Goal: Complete application form: Complete application form

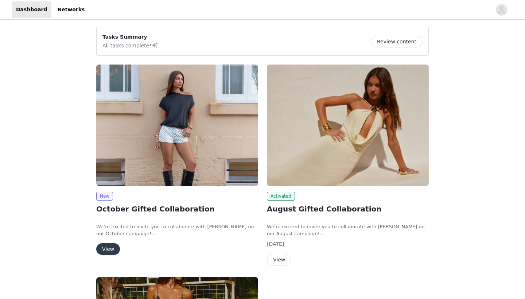
click at [108, 247] on button "View" at bounding box center [108, 249] width 24 height 12
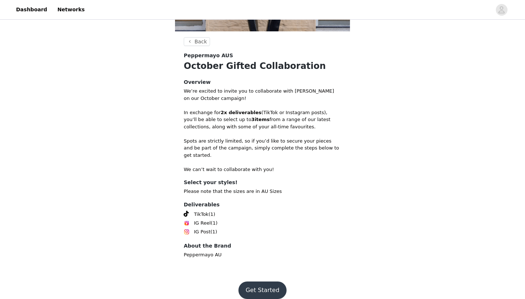
scroll to position [120, 0]
click at [268, 282] on button "Get Started" at bounding box center [262, 291] width 49 height 18
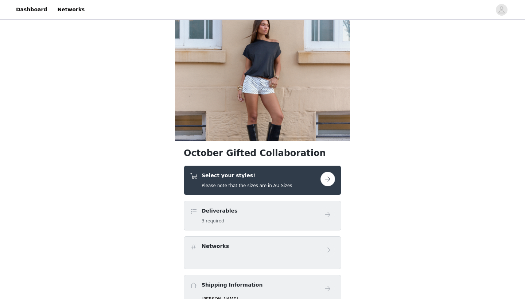
scroll to position [16, 0]
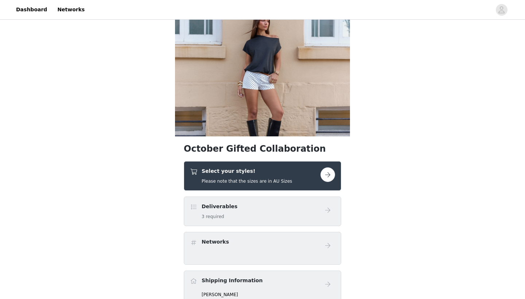
click at [329, 175] on button "button" at bounding box center [328, 174] width 15 height 15
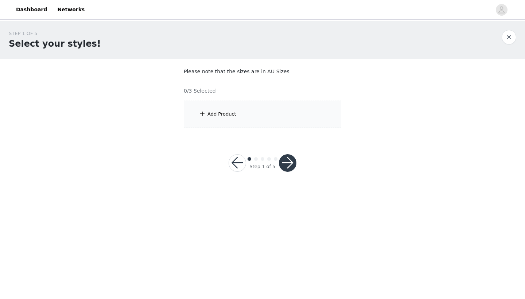
click at [249, 120] on div "Add Product" at bounding box center [263, 114] width 158 height 27
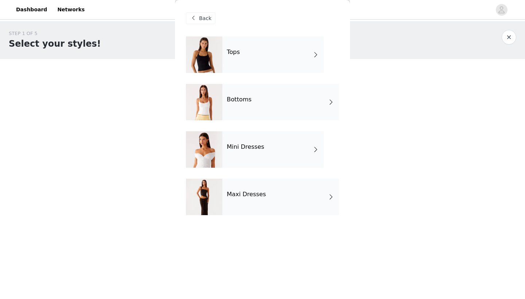
click at [246, 194] on h4 "Maxi Dresses" at bounding box center [246, 194] width 39 height 7
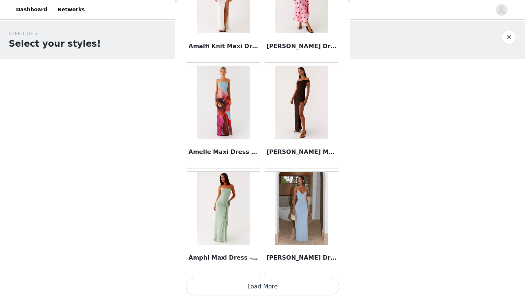
click at [265, 290] on button "Load More" at bounding box center [262, 287] width 153 height 18
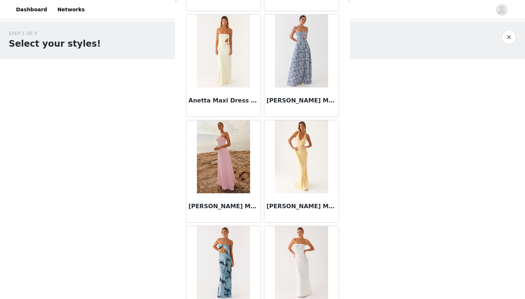
scroll to position [1677, 0]
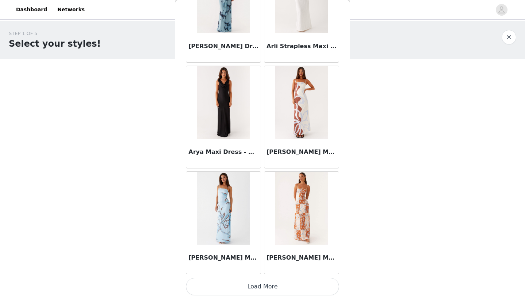
click at [241, 285] on button "Load More" at bounding box center [262, 287] width 153 height 18
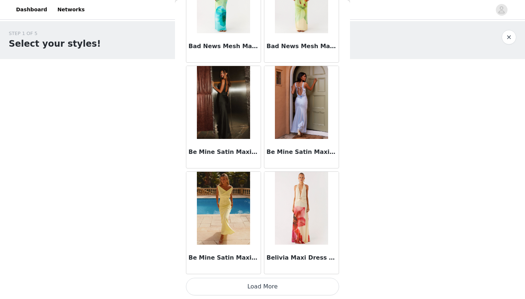
scroll to position [2932, 0]
click at [263, 286] on button "Load More" at bounding box center [262, 287] width 153 height 18
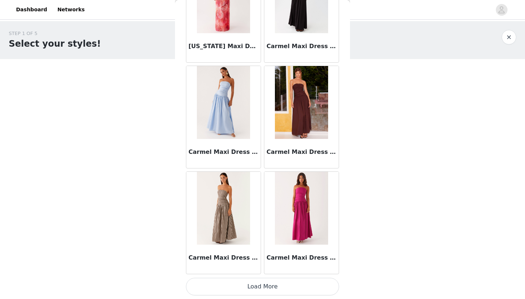
scroll to position [0, 0]
click at [264, 286] on button "Load More" at bounding box center [262, 287] width 153 height 18
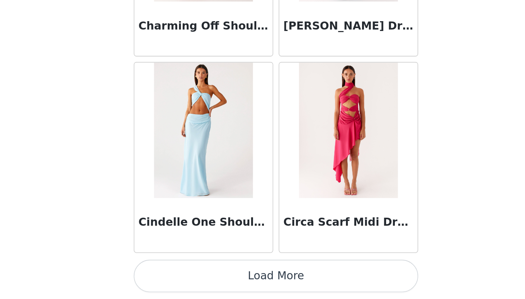
click at [186, 278] on button "Load More" at bounding box center [262, 287] width 153 height 18
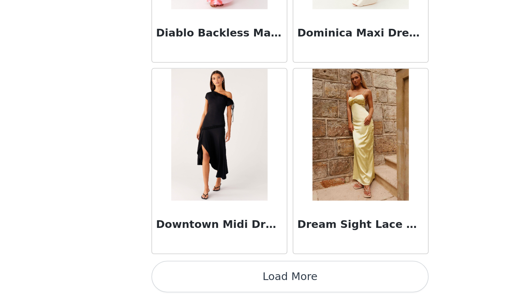
click at [186, 278] on button "Load More" at bounding box center [262, 287] width 153 height 18
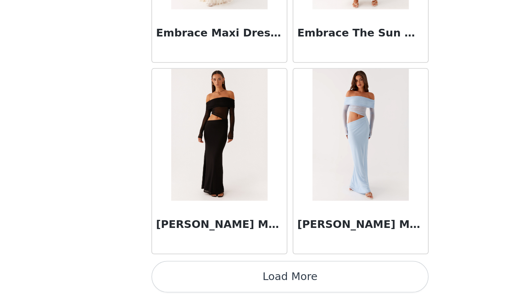
click at [186, 278] on button "Load More" at bounding box center [262, 287] width 153 height 18
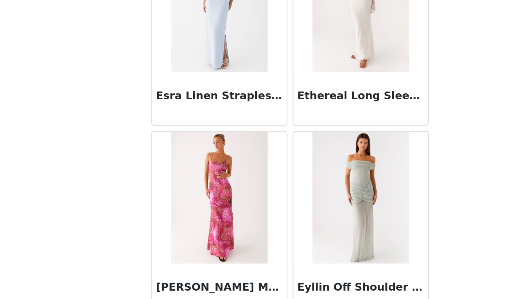
scroll to position [7997, 0]
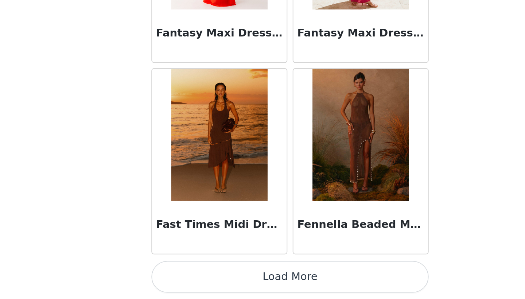
click at [186, 278] on button "Load More" at bounding box center [262, 287] width 153 height 18
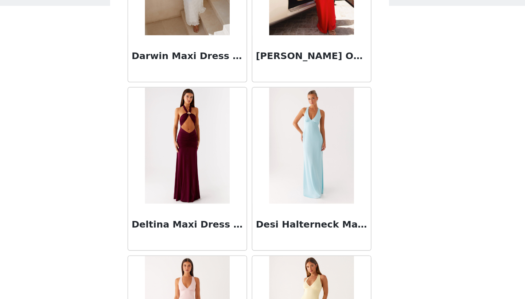
scroll to position [5849, 0]
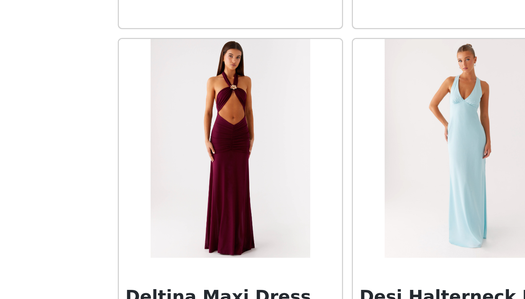
click at [197, 110] on img at bounding box center [223, 146] width 53 height 73
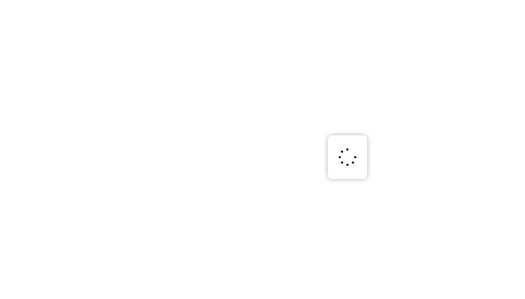
scroll to position [0, 0]
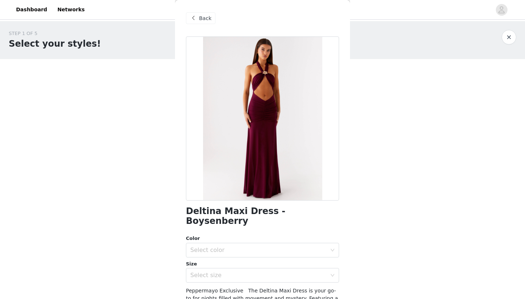
click at [197, 21] on span at bounding box center [193, 18] width 9 height 9
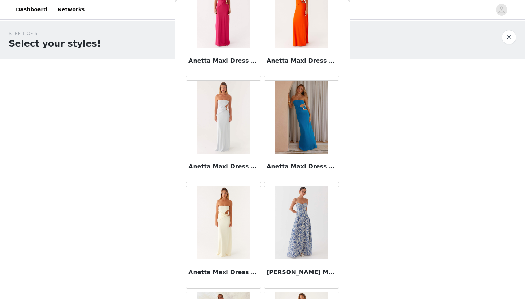
scroll to position [1438, 0]
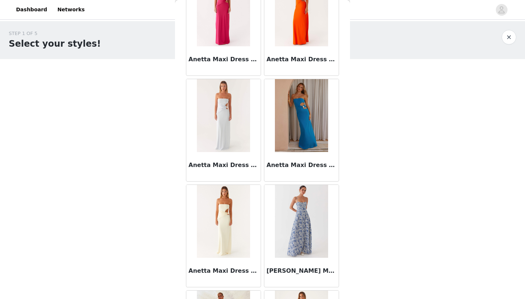
click at [228, 272] on h3 "Anetta Maxi Dress - Yellow" at bounding box center [224, 271] width 70 height 9
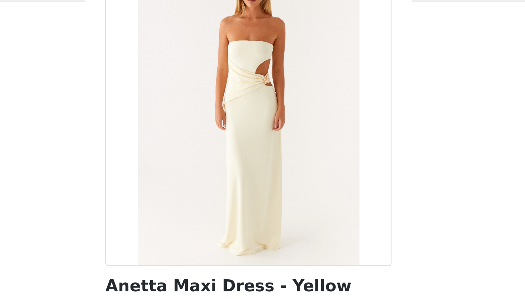
scroll to position [5, 0]
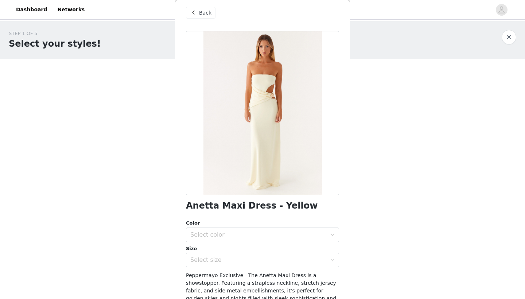
click at [200, 12] on span "Back" at bounding box center [205, 13] width 12 height 8
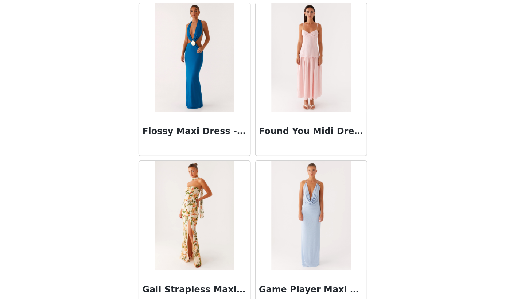
scroll to position [9277, 0]
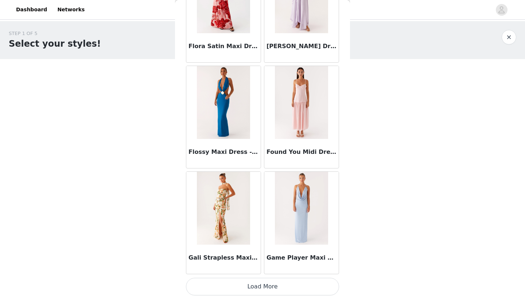
click at [265, 287] on button "Load More" at bounding box center [262, 287] width 153 height 18
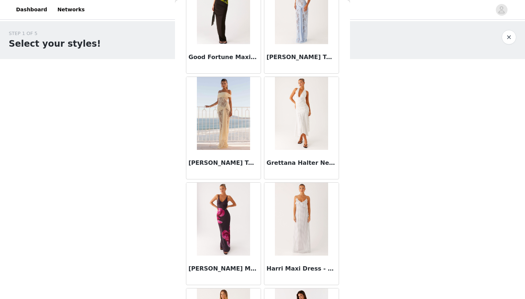
scroll to position [9901, 0]
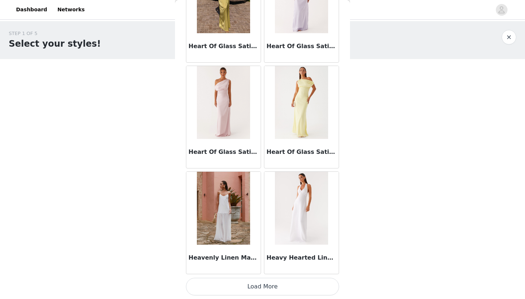
click at [253, 284] on button "Load More" at bounding box center [262, 287] width 153 height 18
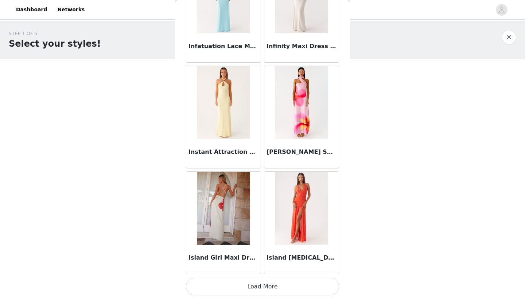
scroll to position [0, 0]
click at [251, 286] on button "Load More" at bounding box center [262, 287] width 153 height 18
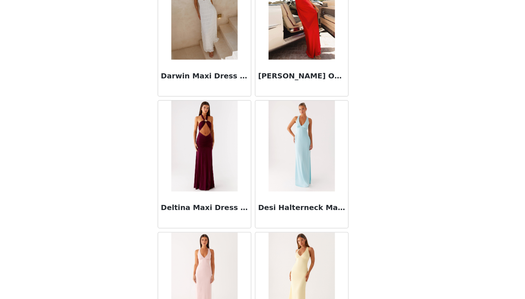
scroll to position [5820, 0]
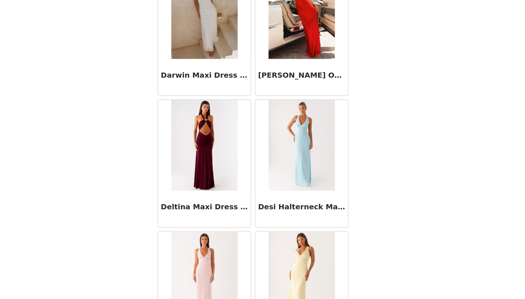
click at [197, 139] on img at bounding box center [223, 175] width 53 height 73
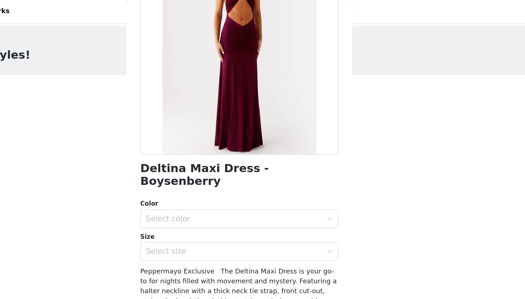
scroll to position [86, 0]
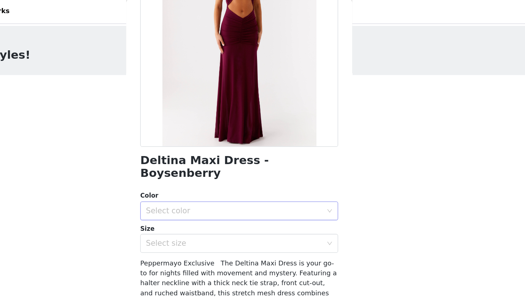
click at [190, 158] on div "Select color" at bounding box center [260, 165] width 140 height 14
click at [186, 167] on li "Boysenberry" at bounding box center [262, 168] width 153 height 12
click at [190, 186] on div "Select size" at bounding box center [258, 189] width 136 height 7
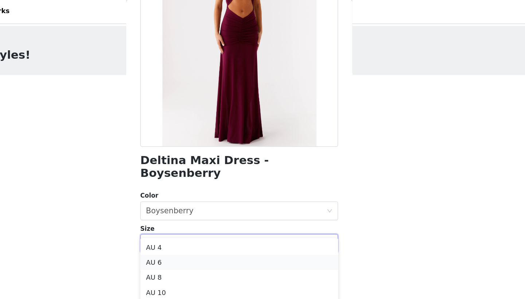
click at [186, 202] on li "AU 6" at bounding box center [262, 204] width 153 height 12
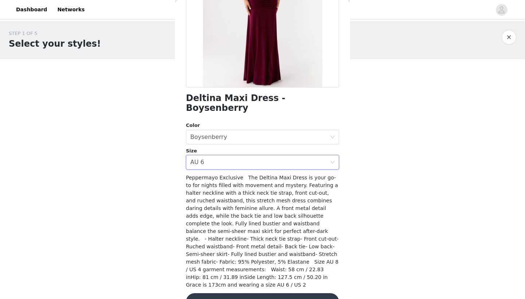
scroll to position [113, 0]
click at [272, 294] on button "Add Product" at bounding box center [262, 303] width 153 height 18
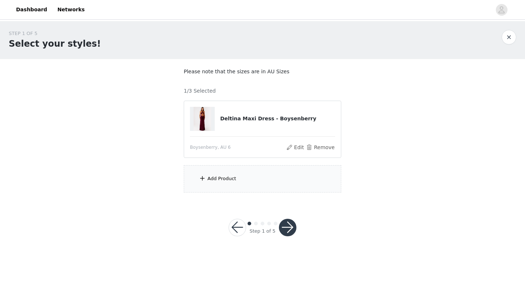
click at [237, 182] on div "Add Product" at bounding box center [263, 178] width 158 height 27
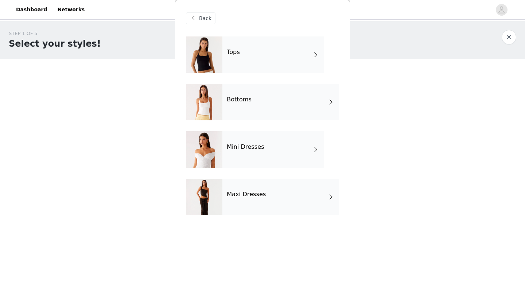
click at [250, 101] on h4 "Bottoms" at bounding box center [239, 99] width 25 height 7
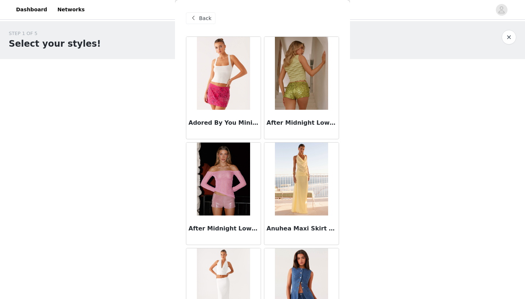
click at [193, 20] on span at bounding box center [193, 18] width 9 height 9
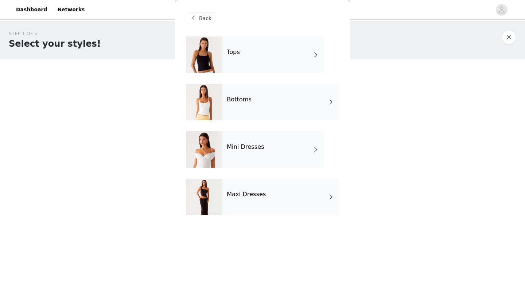
click at [256, 55] on div "Tops" at bounding box center [272, 54] width 101 height 36
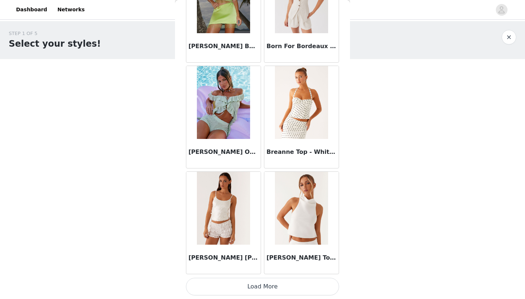
scroll to position [0, 0]
click at [262, 290] on button "Load More" at bounding box center [262, 287] width 153 height 18
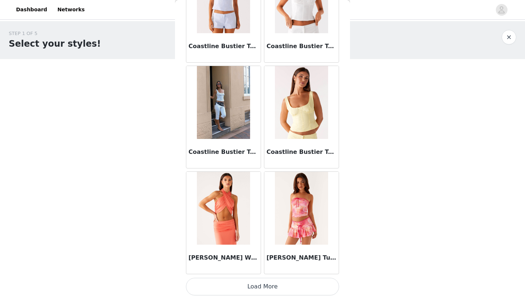
click at [259, 284] on button "Load More" at bounding box center [262, 287] width 153 height 18
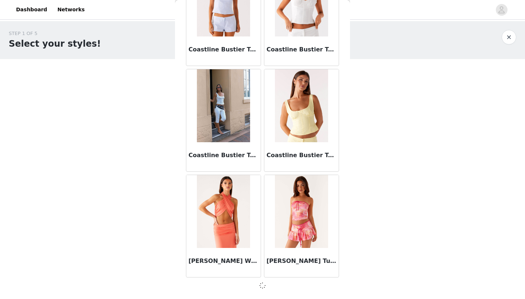
scroll to position [1871, 0]
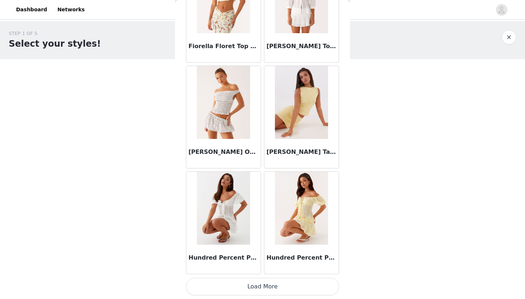
click at [260, 287] on button "Load More" at bounding box center [262, 287] width 153 height 18
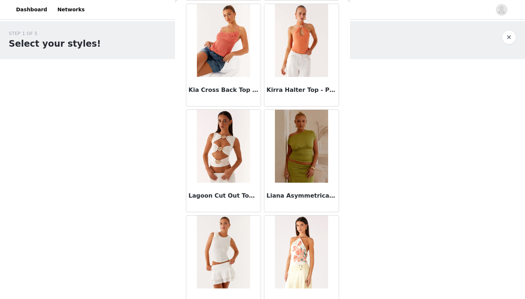
scroll to position [3733, 0]
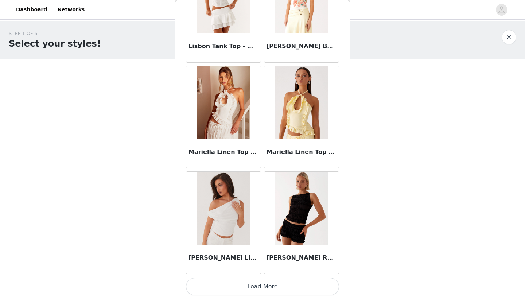
click at [269, 284] on button "Load More" at bounding box center [262, 287] width 153 height 18
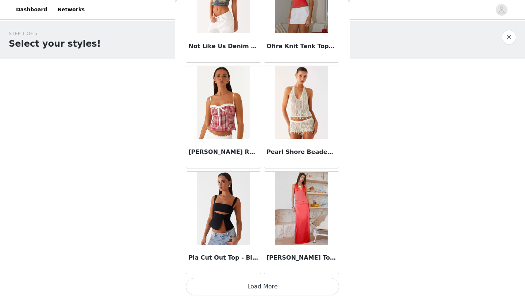
scroll to position [5047, 0]
click at [261, 287] on button "Load More" at bounding box center [262, 287] width 153 height 18
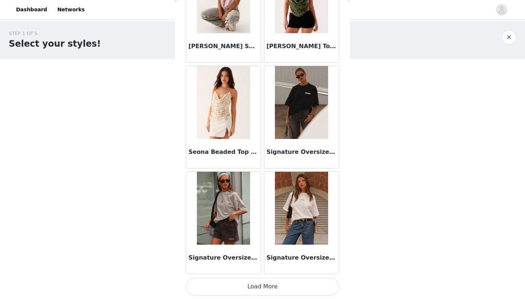
scroll to position [0, 0]
click at [275, 286] on button "Load More" at bounding box center [262, 287] width 153 height 18
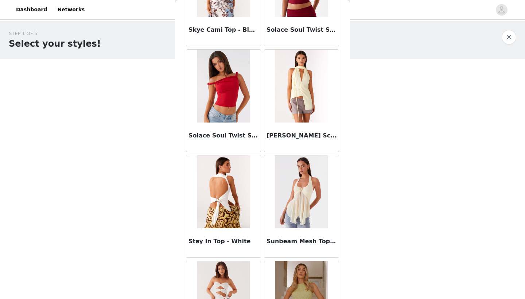
scroll to position [6546, 0]
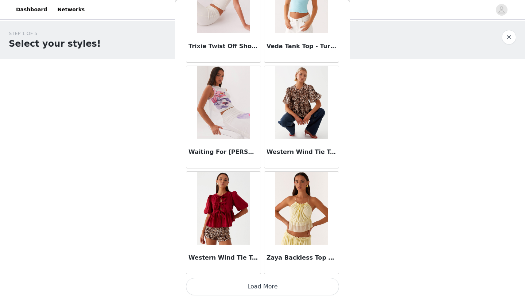
click at [272, 287] on button "Load More" at bounding box center [262, 287] width 153 height 18
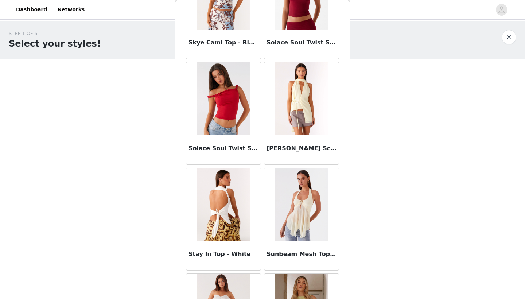
scroll to position [6531, 0]
click at [308, 104] on img at bounding box center [301, 98] width 53 height 73
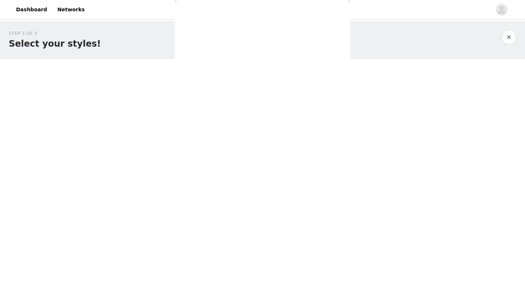
scroll to position [0, 0]
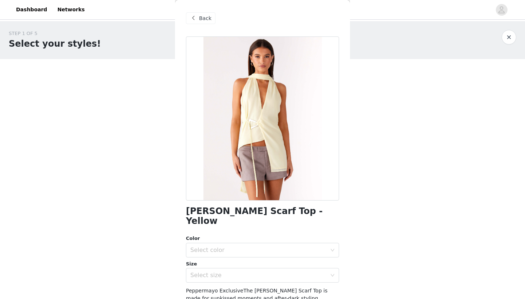
click at [197, 18] on span at bounding box center [193, 18] width 9 height 9
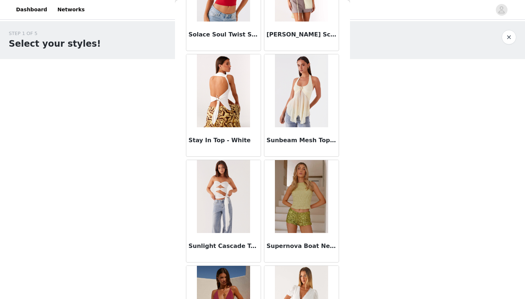
scroll to position [6623, 0]
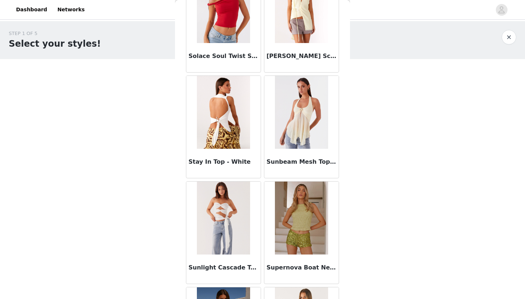
click at [229, 118] on img at bounding box center [223, 112] width 53 height 73
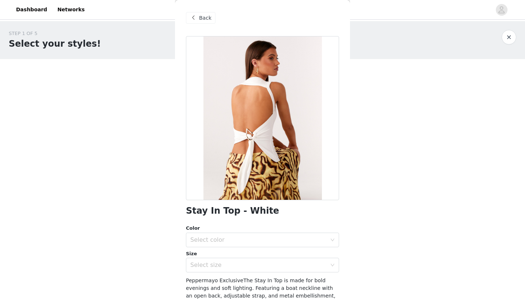
scroll to position [0, 0]
click at [193, 19] on span at bounding box center [193, 17] width 9 height 9
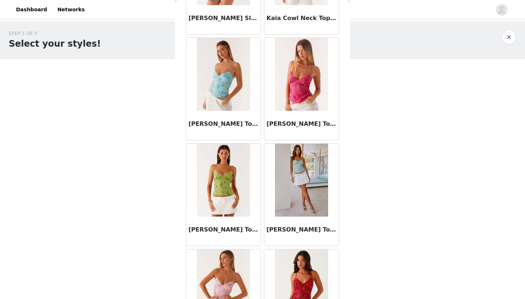
scroll to position [3390, 0]
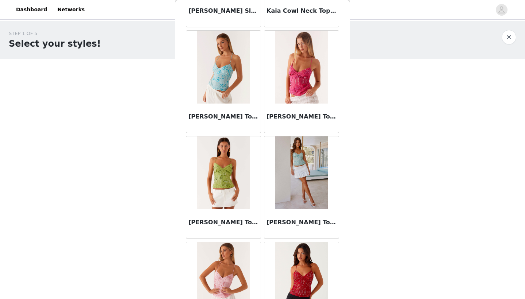
click at [232, 82] on img at bounding box center [223, 67] width 53 height 73
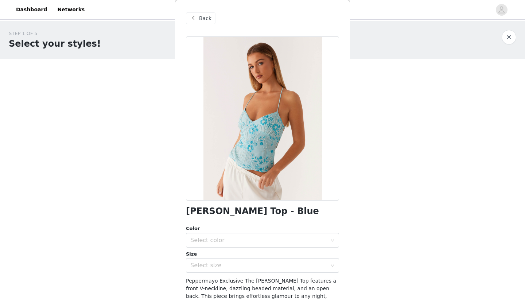
scroll to position [0, 0]
click at [197, 16] on span at bounding box center [193, 18] width 9 height 9
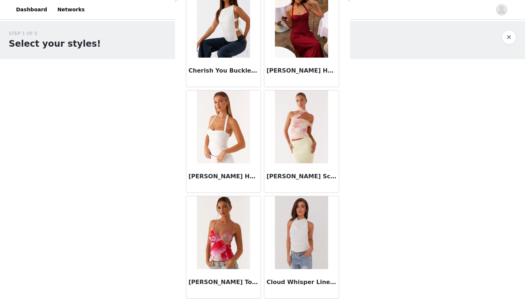
scroll to position [1539, 0]
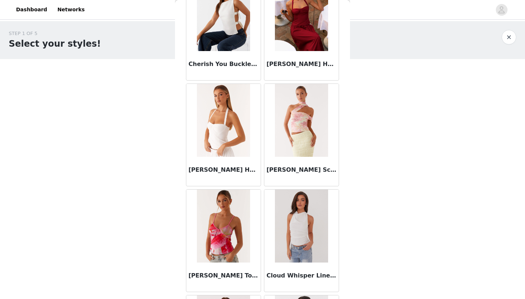
click at [236, 169] on h3 "[PERSON_NAME] Halter Top - White" at bounding box center [224, 170] width 70 height 9
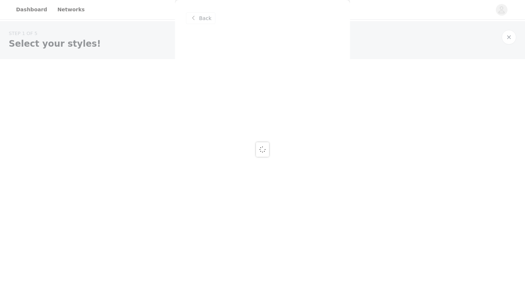
scroll to position [0, 0]
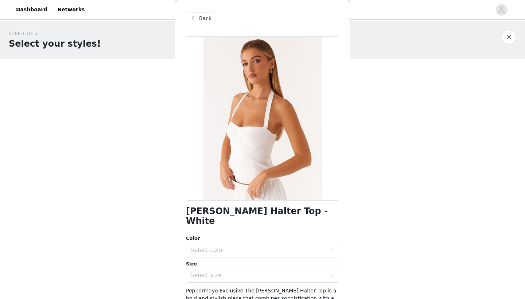
click at [199, 18] on span "Back" at bounding box center [205, 19] width 12 height 8
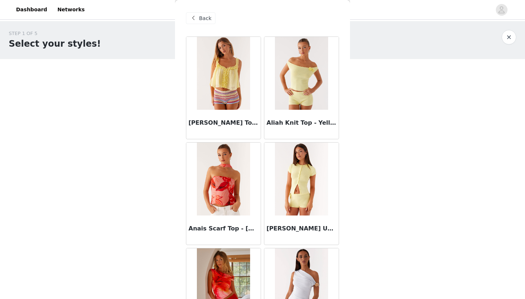
click at [206, 13] on div "Back" at bounding box center [201, 18] width 30 height 12
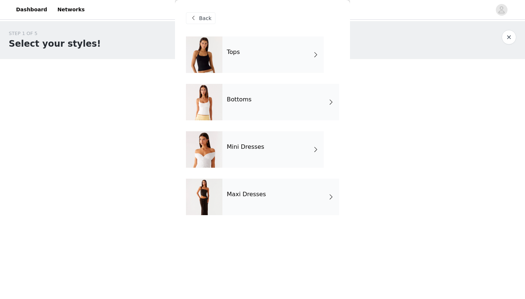
click at [264, 139] on div "Mini Dresses" at bounding box center [272, 149] width 101 height 36
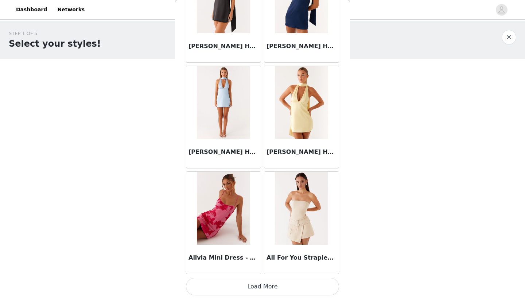
click at [256, 282] on button "Load More" at bounding box center [262, 287] width 153 height 18
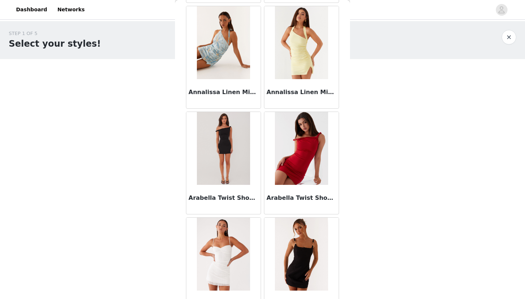
scroll to position [1514, 0]
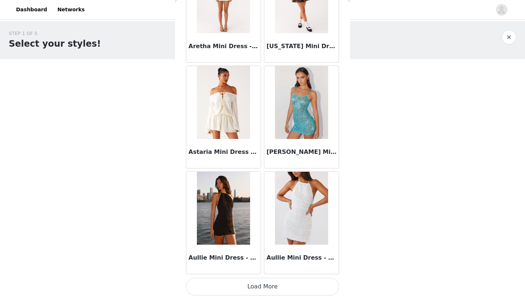
click at [259, 283] on button "Load More" at bounding box center [262, 287] width 153 height 18
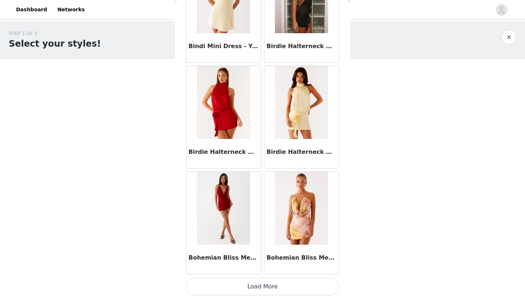
scroll to position [2932, 0]
click at [277, 284] on button "Load More" at bounding box center [262, 287] width 153 height 18
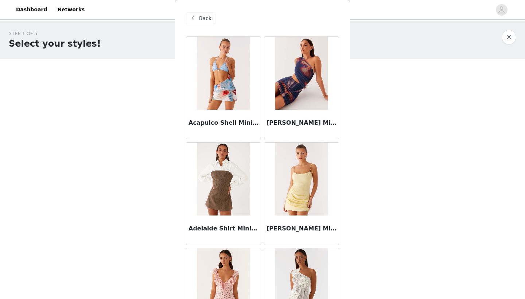
scroll to position [0, 0]
click at [201, 18] on span "Back" at bounding box center [205, 19] width 12 height 8
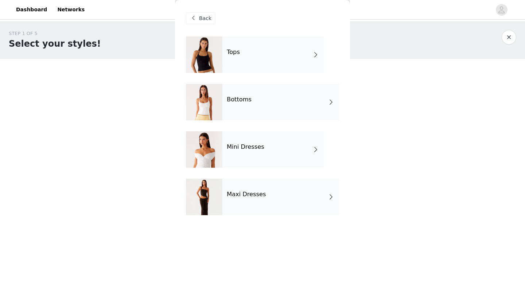
click at [264, 109] on div "Bottoms" at bounding box center [280, 102] width 117 height 36
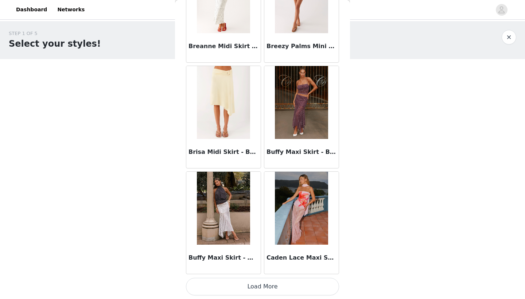
click at [266, 282] on button "Load More" at bounding box center [262, 287] width 153 height 18
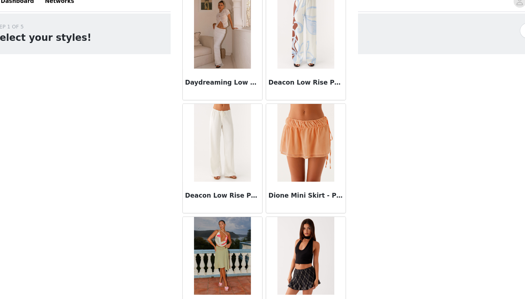
scroll to position [1835, 0]
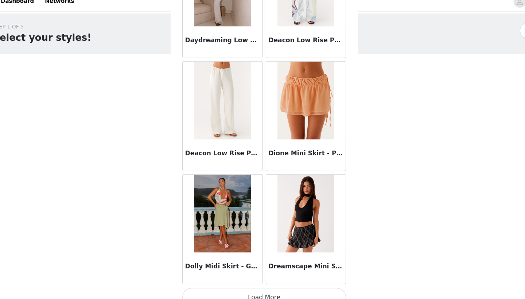
click at [240, 278] on button "Load More" at bounding box center [262, 287] width 153 height 18
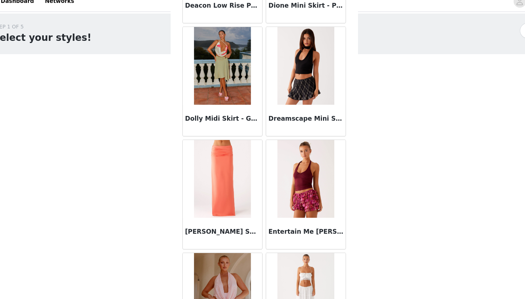
scroll to position [2014, 0]
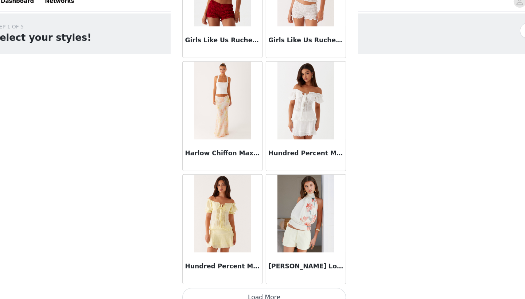
click at [247, 278] on button "Load More" at bounding box center [262, 287] width 153 height 18
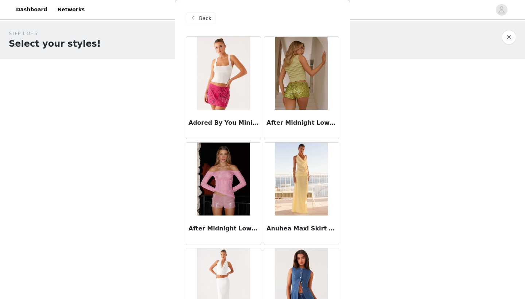
scroll to position [0, 0]
click at [198, 17] on div "Back" at bounding box center [201, 18] width 30 height 12
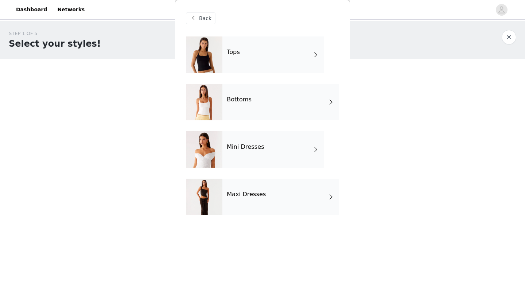
click at [224, 43] on div "Tops" at bounding box center [272, 54] width 101 height 36
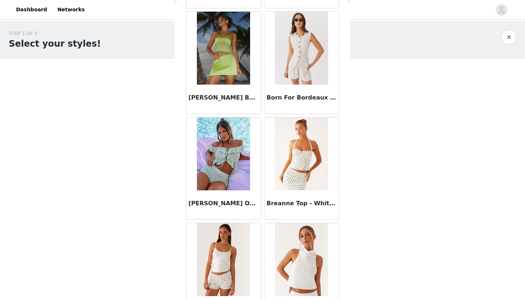
scroll to position [817, 0]
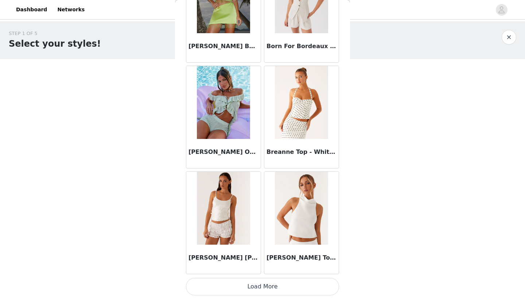
click at [266, 288] on button "Load More" at bounding box center [262, 287] width 153 height 18
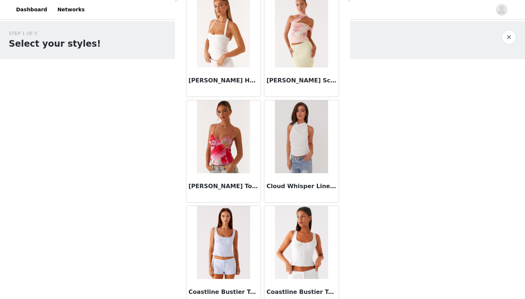
scroll to position [1773, 0]
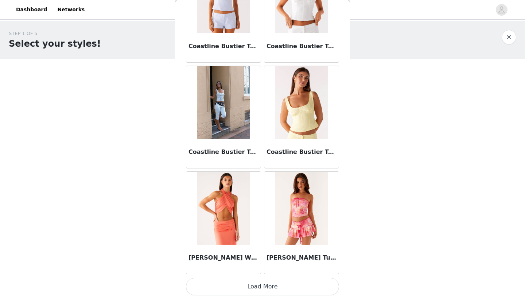
click at [271, 281] on button "Load More" at bounding box center [262, 287] width 153 height 18
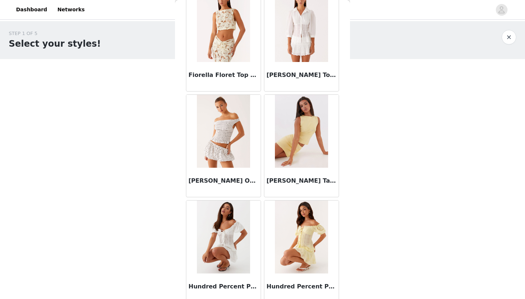
scroll to position [2903, 0]
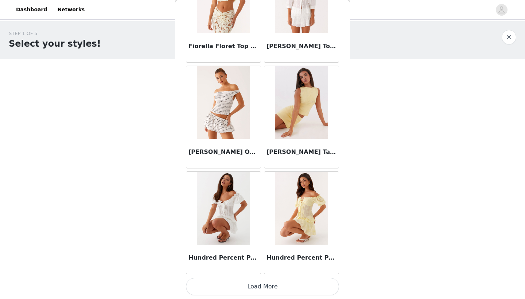
click at [271, 286] on button "Load More" at bounding box center [262, 287] width 153 height 18
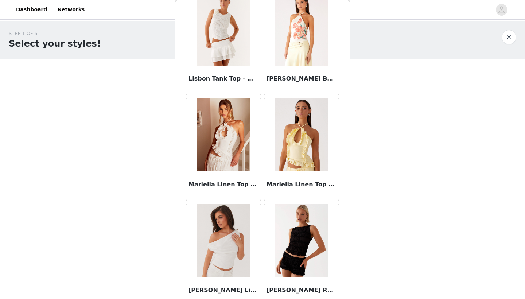
scroll to position [3961, 0]
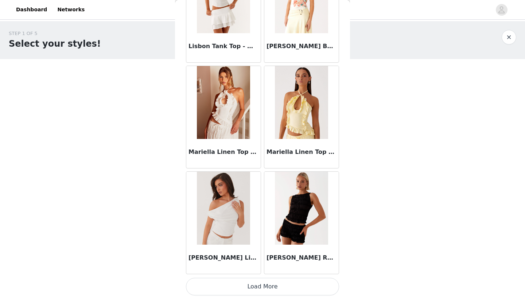
click at [271, 285] on button "Load More" at bounding box center [262, 287] width 153 height 18
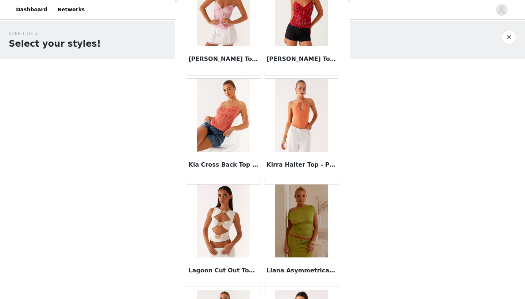
scroll to position [3660, 0]
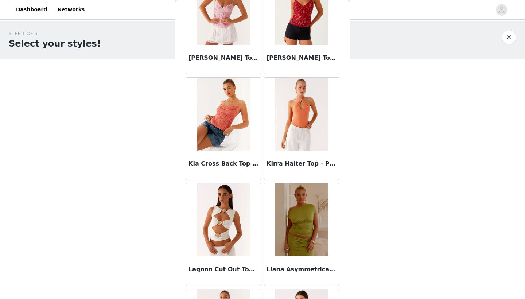
click at [314, 212] on img at bounding box center [301, 219] width 53 height 73
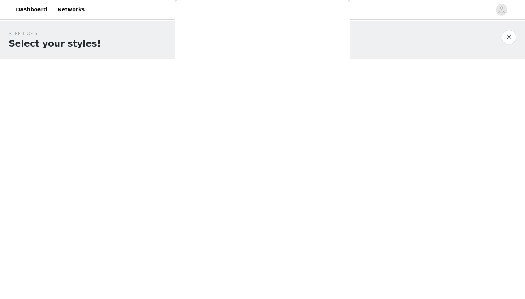
scroll to position [0, 0]
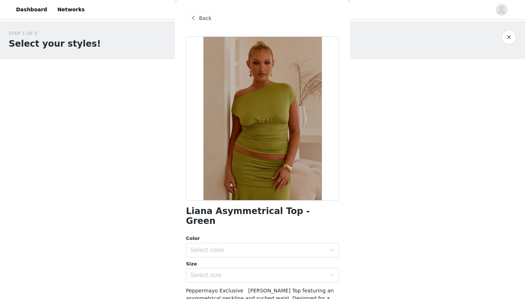
click at [195, 17] on span at bounding box center [193, 18] width 9 height 9
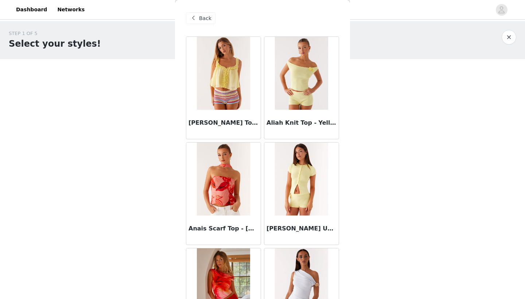
click at [200, 16] on span "Back" at bounding box center [205, 19] width 12 height 8
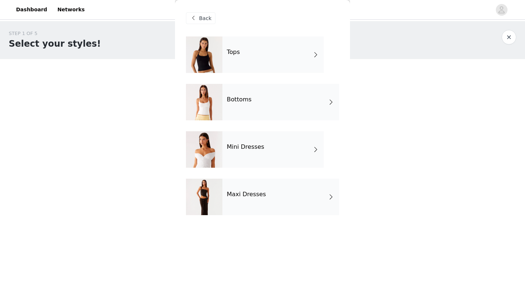
click at [243, 196] on h4 "Maxi Dresses" at bounding box center [246, 194] width 39 height 7
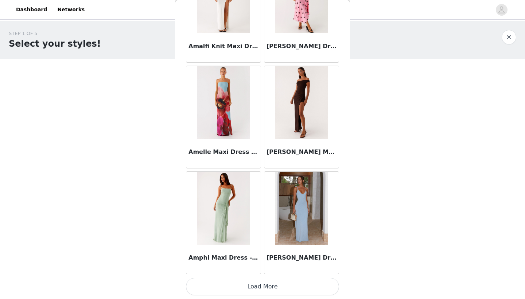
click at [257, 282] on button "Load More" at bounding box center [262, 287] width 153 height 18
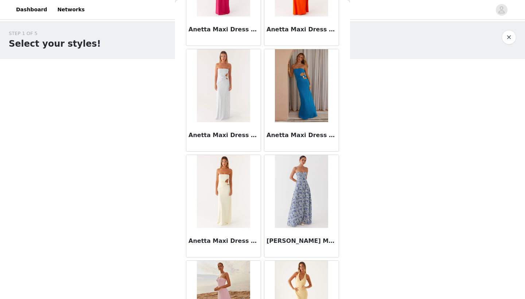
scroll to position [1468, 0]
click at [229, 186] on img at bounding box center [223, 191] width 53 height 73
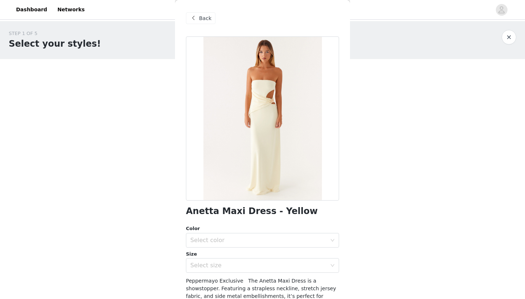
scroll to position [0, 0]
click at [197, 16] on span at bounding box center [193, 18] width 9 height 9
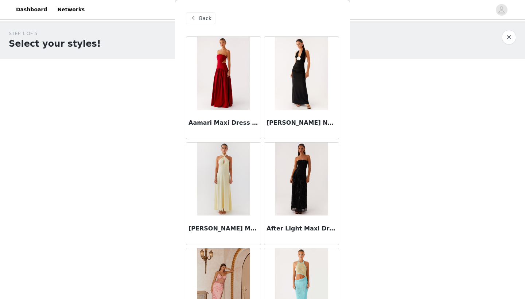
click at [203, 18] on span "Back" at bounding box center [205, 19] width 12 height 8
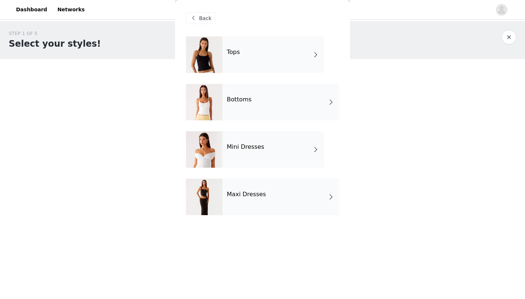
click at [234, 109] on div "Bottoms" at bounding box center [280, 102] width 117 height 36
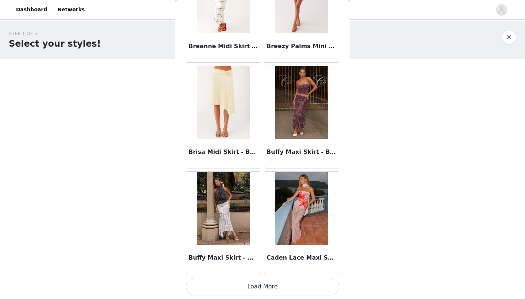
scroll to position [817, 0]
click at [265, 289] on button "Load More" at bounding box center [262, 287] width 153 height 18
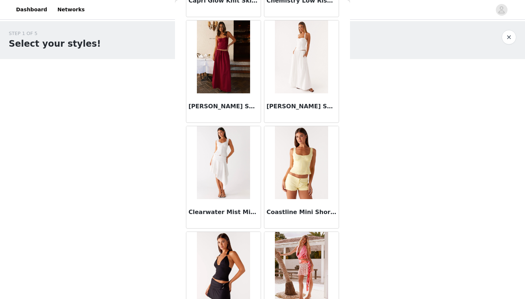
scroll to position [1293, 0]
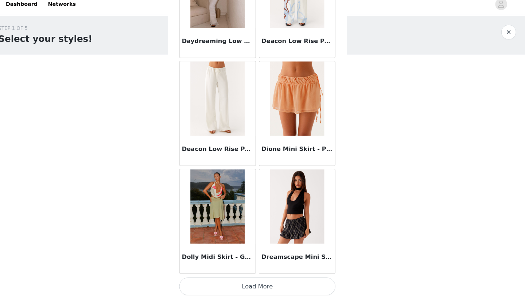
click at [249, 282] on button "Load More" at bounding box center [262, 287] width 153 height 18
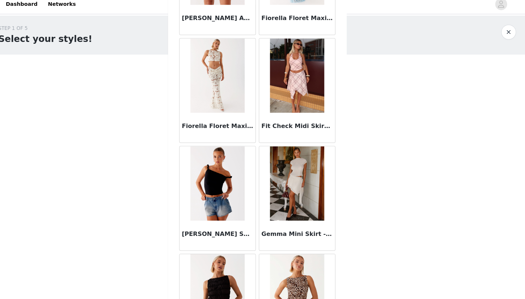
scroll to position [2532, 0]
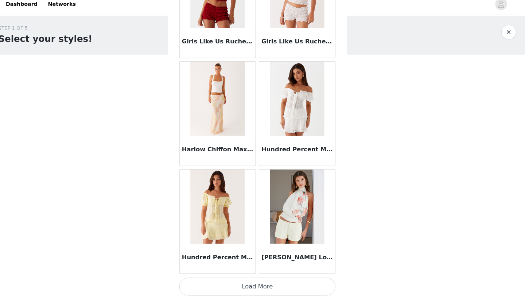
click at [250, 279] on button "Load More" at bounding box center [262, 287] width 153 height 18
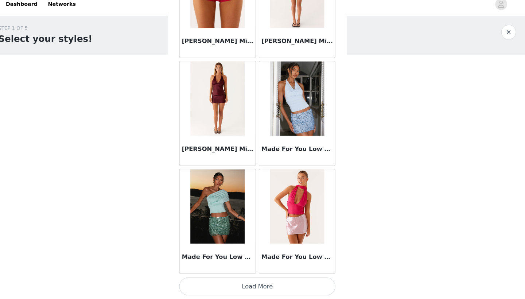
scroll to position [3989, 0]
click at [258, 280] on button "Load More" at bounding box center [262, 287] width 153 height 18
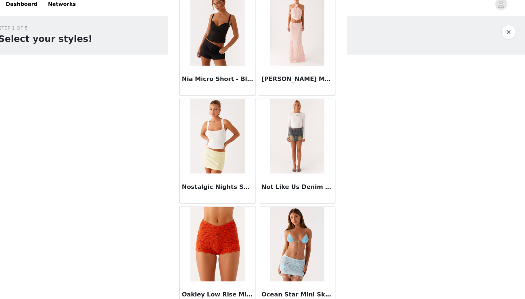
scroll to position [5011, 0]
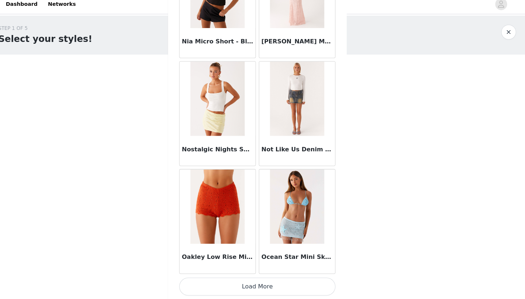
click at [259, 283] on button "Load More" at bounding box center [262, 287] width 153 height 18
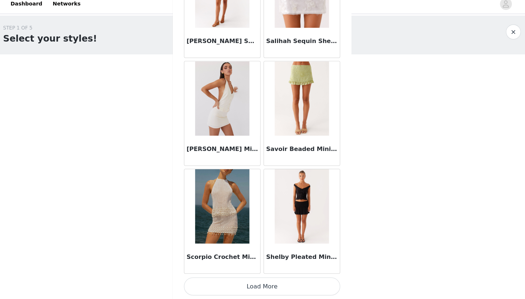
scroll to position [0, 0]
click at [259, 278] on button "Load More" at bounding box center [262, 287] width 153 height 18
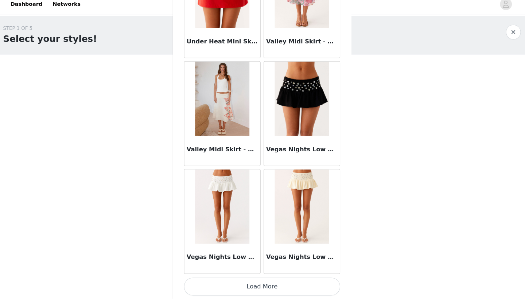
scroll to position [7162, 0]
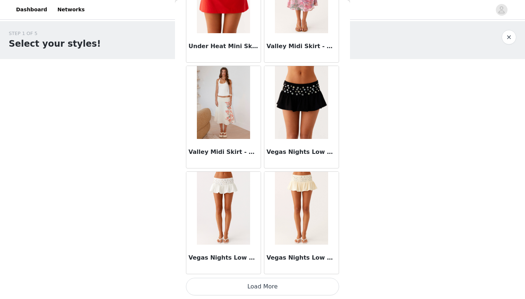
click at [232, 151] on h3 "Valley Midi Skirt - Siena Floral" at bounding box center [224, 152] width 70 height 9
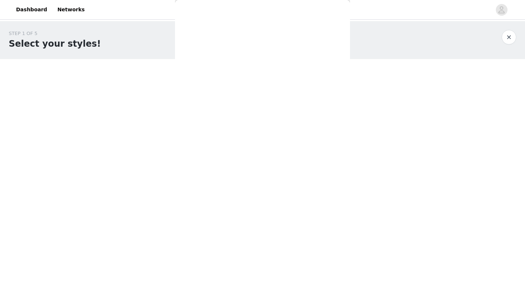
scroll to position [0, 0]
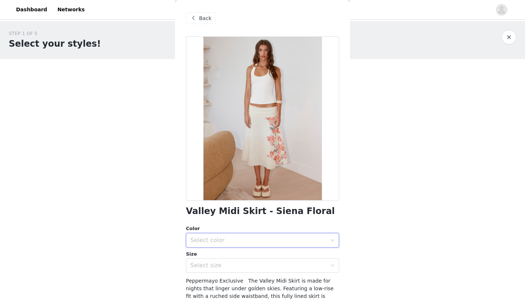
click at [224, 233] on div "Select color" at bounding box center [260, 240] width 140 height 14
click at [217, 255] on li "Sienna Floral" at bounding box center [262, 253] width 153 height 12
click at [214, 262] on div "Select size" at bounding box center [258, 265] width 136 height 7
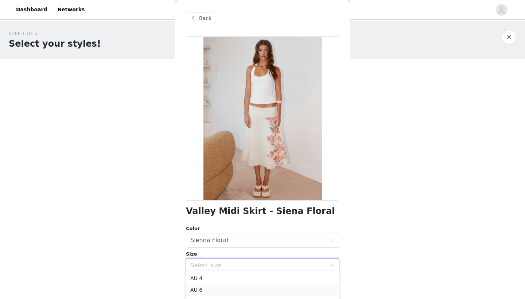
click at [200, 290] on li "AU 6" at bounding box center [262, 290] width 153 height 12
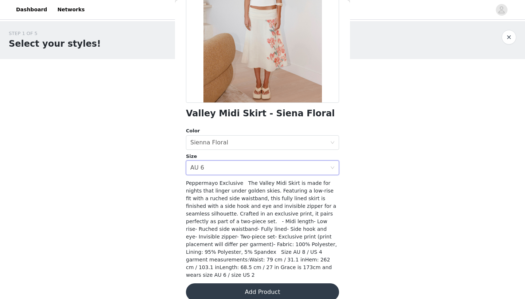
scroll to position [97, 0]
click at [255, 285] on button "Add Product" at bounding box center [262, 293] width 153 height 18
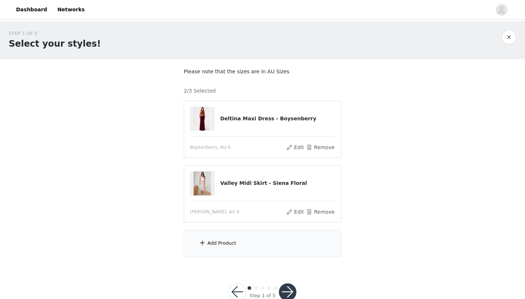
click at [218, 245] on div "Add Product" at bounding box center [221, 243] width 29 height 7
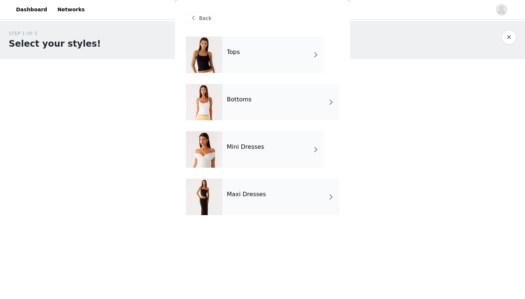
click at [253, 55] on div "Tops" at bounding box center [272, 54] width 101 height 36
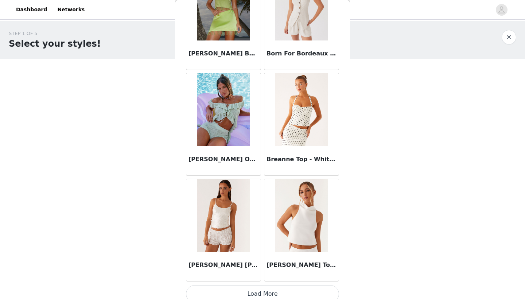
scroll to position [817, 0]
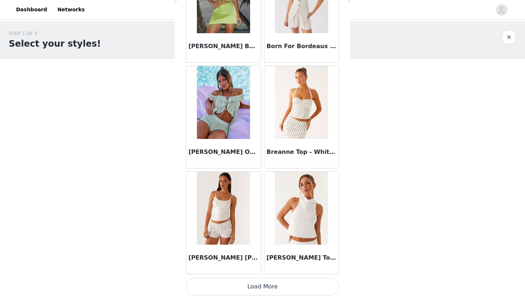
click at [260, 282] on button "Load More" at bounding box center [262, 287] width 153 height 18
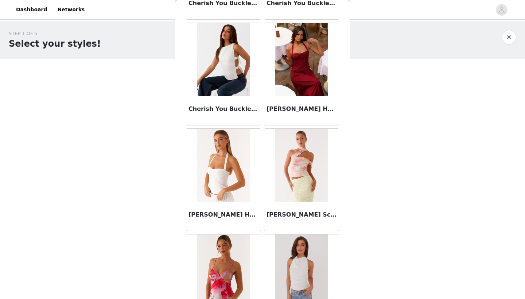
scroll to position [1496, 0]
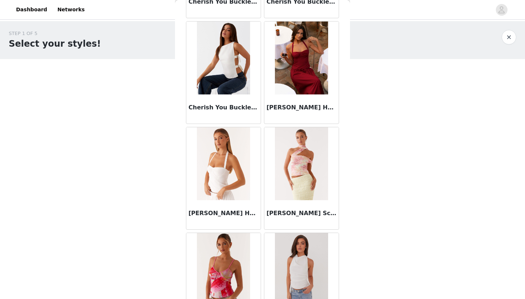
click at [223, 173] on img at bounding box center [223, 163] width 53 height 73
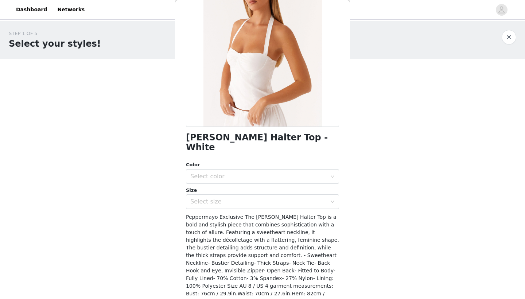
scroll to position [69, 0]
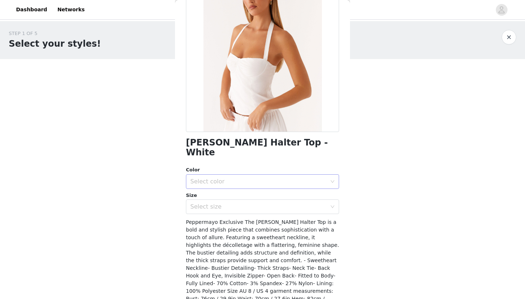
click at [228, 175] on div "Select color" at bounding box center [260, 182] width 140 height 14
click at [216, 184] on li "White" at bounding box center [262, 185] width 153 height 12
click at [213, 203] on div "Select size" at bounding box center [258, 206] width 136 height 7
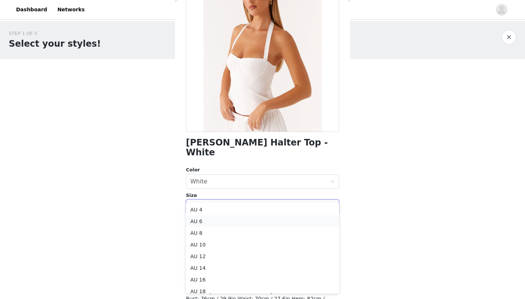
click at [210, 224] on li "AU 6" at bounding box center [262, 222] width 153 height 12
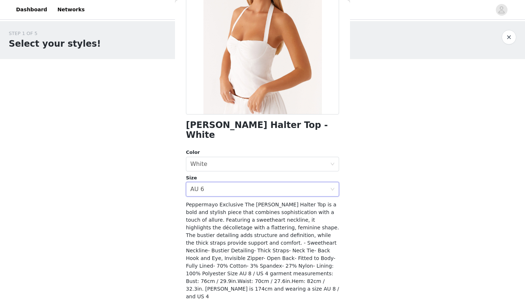
scroll to position [90, 0]
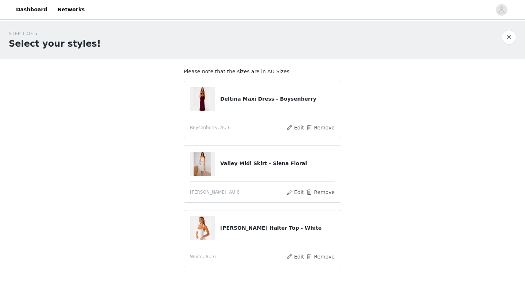
click at [202, 164] on img at bounding box center [203, 164] width 18 height 24
click at [240, 165] on h4 "Valley Midi Skirt - Siena Floral" at bounding box center [277, 164] width 115 height 8
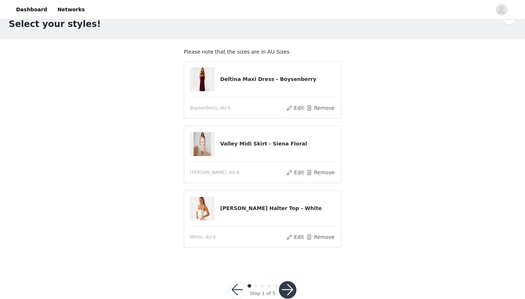
scroll to position [19, 0]
click at [295, 237] on button "Edit" at bounding box center [295, 237] width 19 height 9
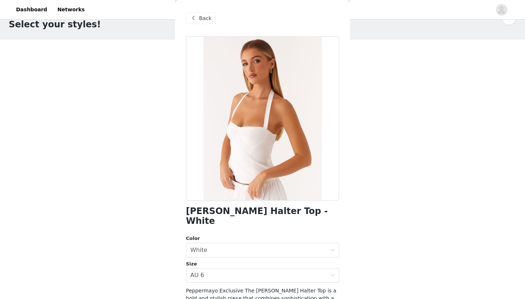
scroll to position [0, 0]
click at [195, 19] on span at bounding box center [193, 18] width 9 height 9
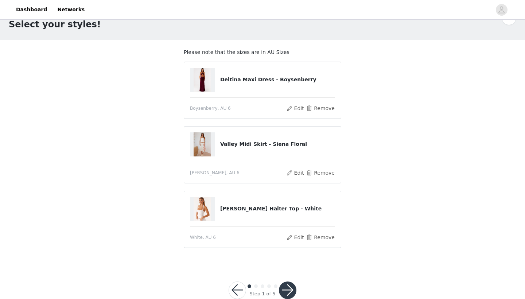
scroll to position [4, 0]
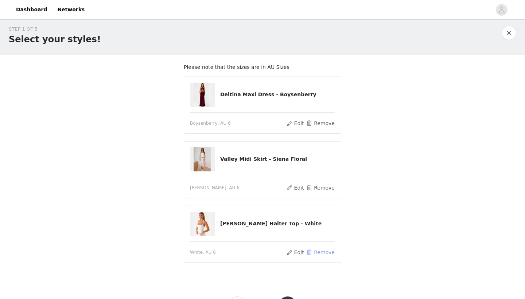
click at [319, 251] on button "Remove" at bounding box center [320, 252] width 29 height 9
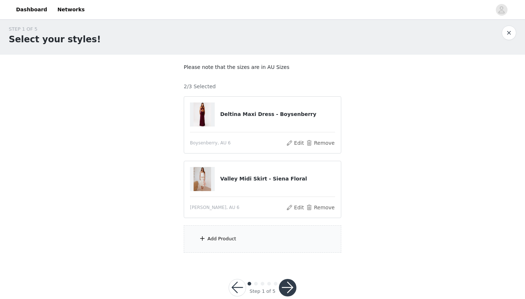
click at [255, 226] on div "Add Product" at bounding box center [263, 238] width 158 height 27
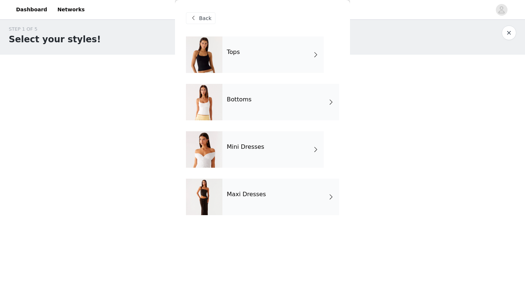
click at [292, 54] on div "Tops" at bounding box center [272, 54] width 101 height 36
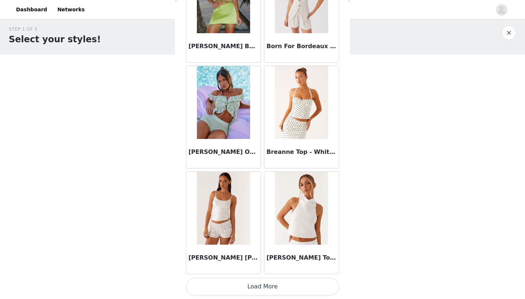
click at [241, 288] on button "Load More" at bounding box center [262, 287] width 153 height 18
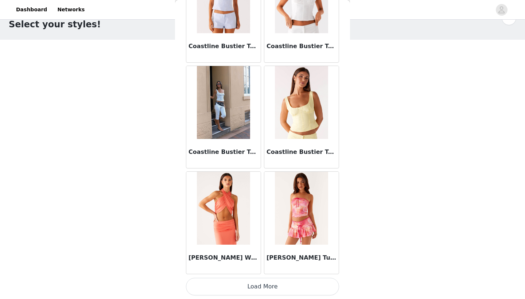
scroll to position [19, 0]
click at [256, 286] on button "Load More" at bounding box center [262, 287] width 153 height 18
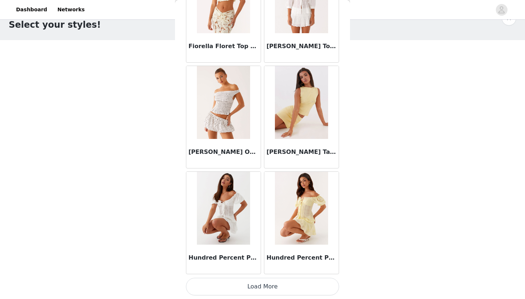
click at [263, 280] on button "Load More" at bounding box center [262, 287] width 153 height 18
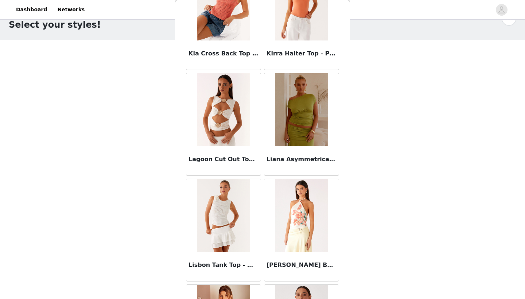
click at [292, 264] on h3 "[PERSON_NAME] Beaded Tie Back Top - Siena Floral" at bounding box center [302, 265] width 70 height 9
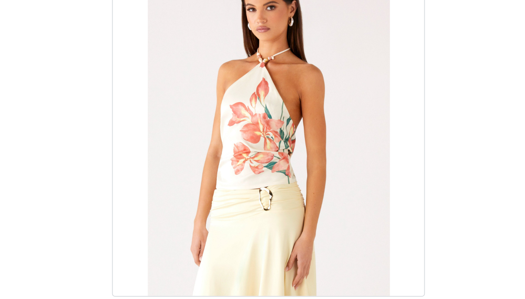
scroll to position [0, 0]
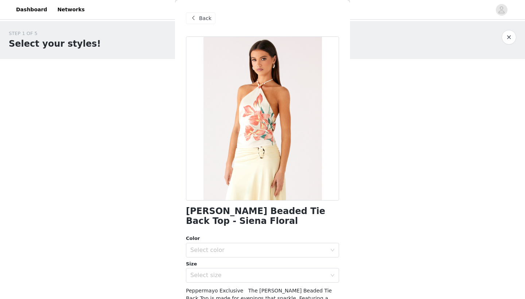
click at [206, 16] on span "Back" at bounding box center [205, 19] width 12 height 8
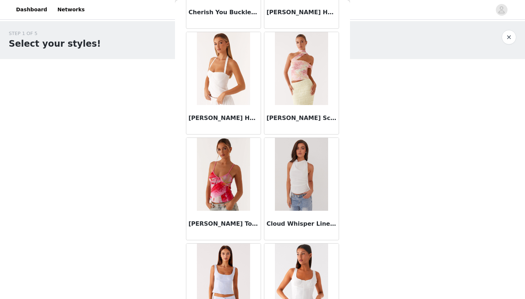
scroll to position [1594, 0]
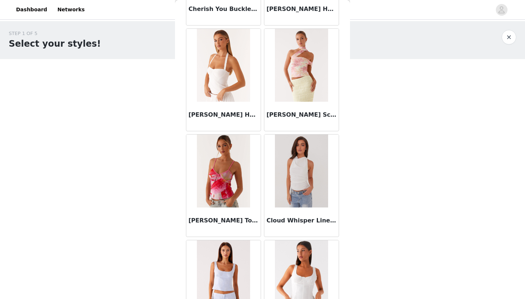
click at [218, 116] on h3 "[PERSON_NAME] Halter Top - White" at bounding box center [224, 114] width 70 height 9
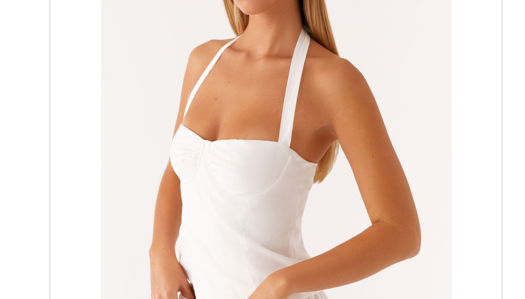
scroll to position [19, 0]
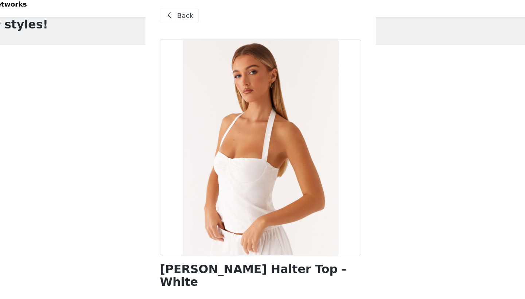
click at [199, 15] on span "Back" at bounding box center [205, 19] width 12 height 8
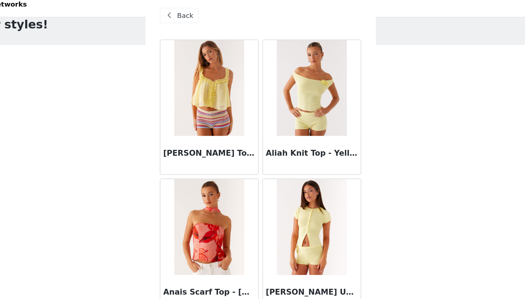
scroll to position [0, 0]
click at [199, 15] on span "Back" at bounding box center [205, 19] width 12 height 8
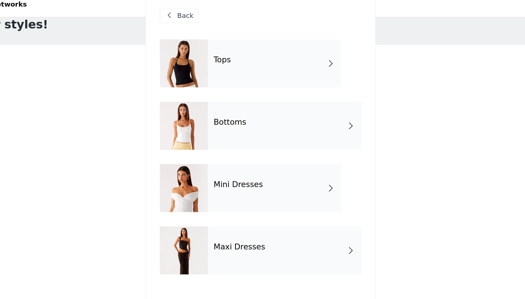
click at [199, 15] on span "Back" at bounding box center [205, 19] width 12 height 8
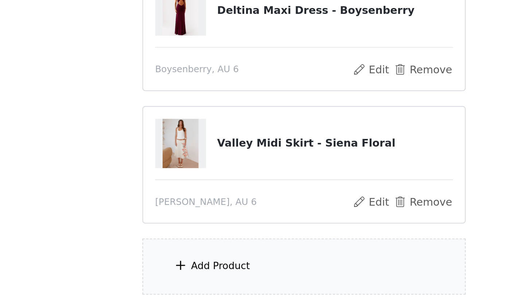
scroll to position [5, 0]
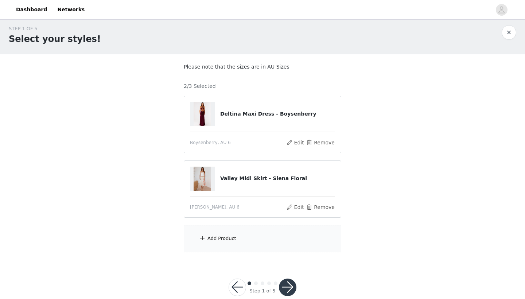
click at [213, 238] on div "Add Product" at bounding box center [221, 238] width 29 height 7
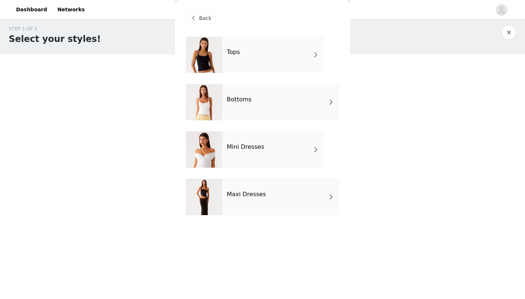
click at [280, 58] on div "Tops" at bounding box center [272, 54] width 101 height 36
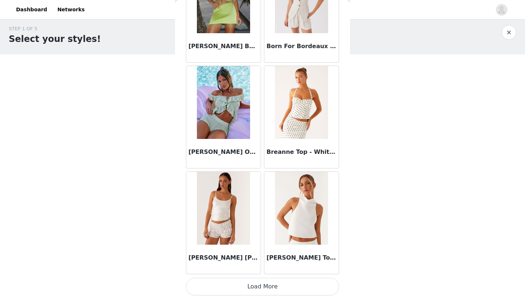
click at [260, 286] on button "Load More" at bounding box center [262, 287] width 153 height 18
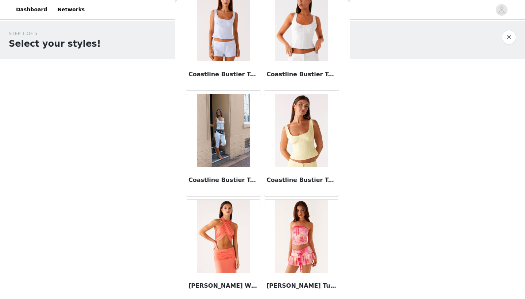
scroll to position [0, 0]
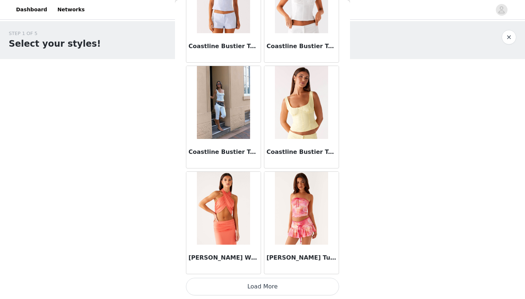
click at [269, 284] on button "Load More" at bounding box center [262, 287] width 153 height 18
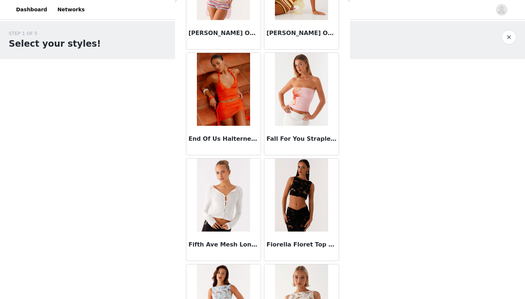
scroll to position [2525, 0]
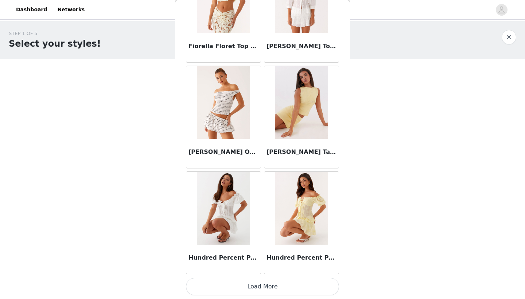
click at [263, 280] on button "Load More" at bounding box center [262, 287] width 153 height 18
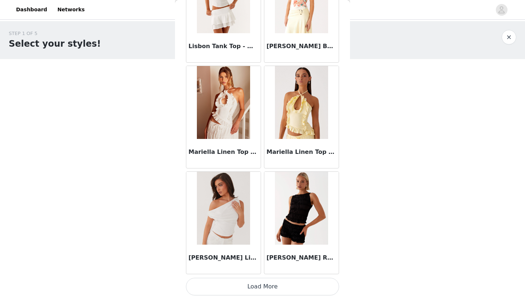
scroll to position [3989, 0]
click at [266, 287] on button "Load More" at bounding box center [262, 287] width 153 height 18
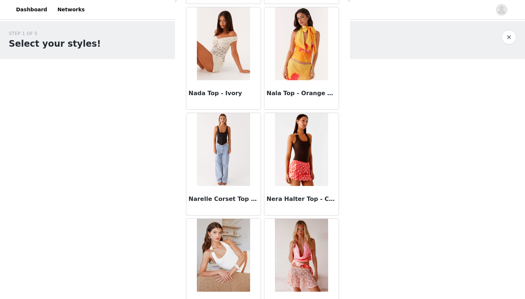
scroll to position [4662, 0]
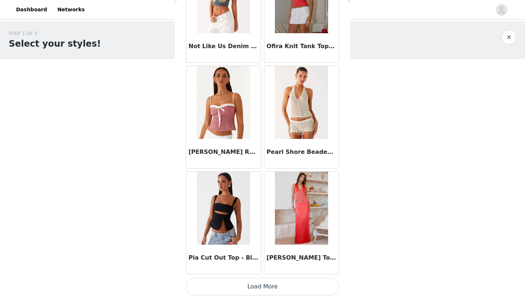
click at [264, 284] on button "Load More" at bounding box center [262, 287] width 153 height 18
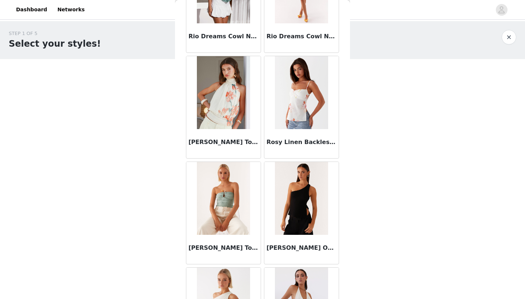
scroll to position [5693, 0]
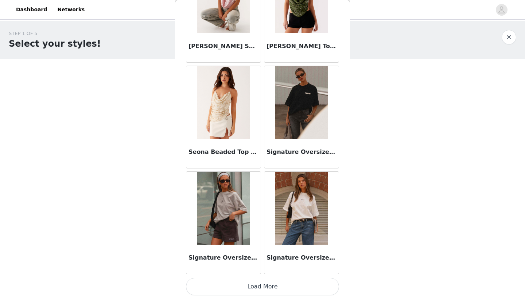
click at [261, 287] on button "Load More" at bounding box center [262, 287] width 153 height 18
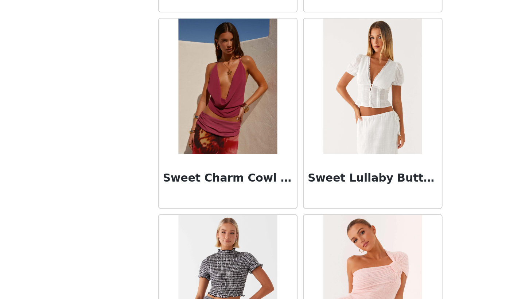
scroll to position [19, 0]
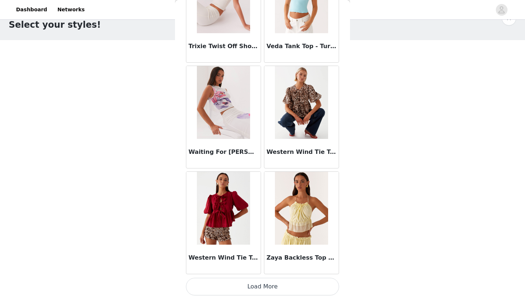
click at [257, 285] on button "Load More" at bounding box center [262, 287] width 153 height 18
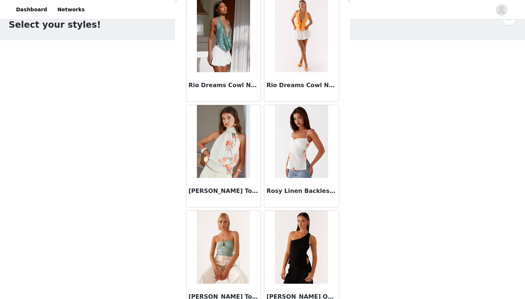
scroll to position [5577, 0]
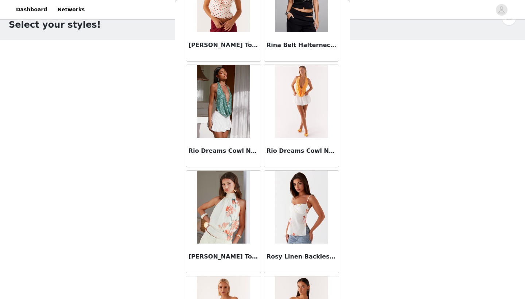
click at [224, 256] on h3 "[PERSON_NAME] Top - Siena Floral" at bounding box center [224, 256] width 70 height 9
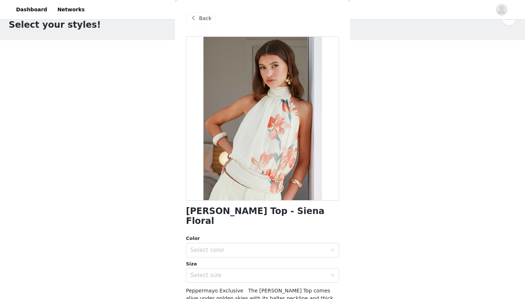
scroll to position [19, 0]
click at [211, 247] on div "Select color" at bounding box center [258, 250] width 136 height 7
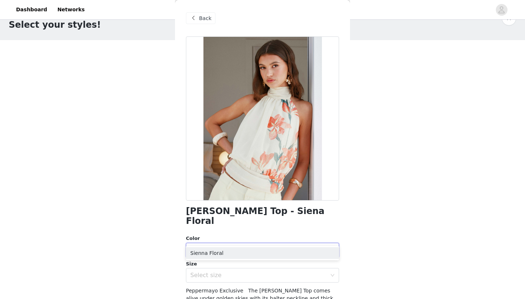
click at [204, 21] on span "Back" at bounding box center [205, 19] width 12 height 8
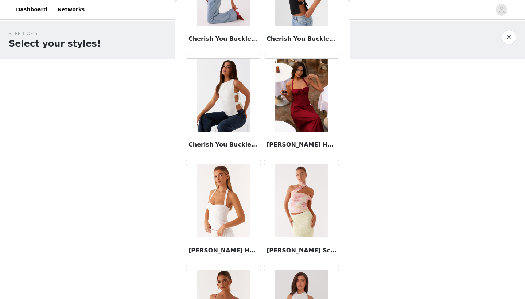
scroll to position [1461, 0]
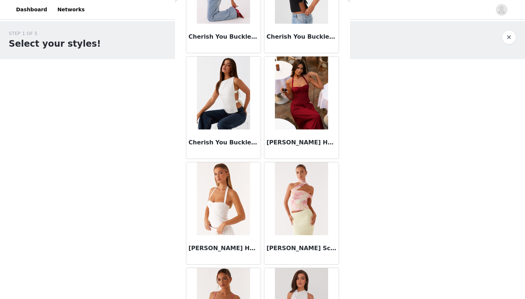
click at [219, 250] on h3 "[PERSON_NAME] Halter Top - White" at bounding box center [224, 248] width 70 height 9
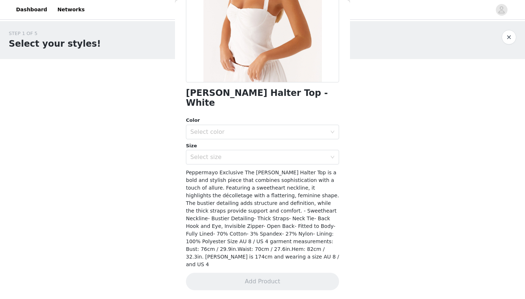
scroll to position [97, 0]
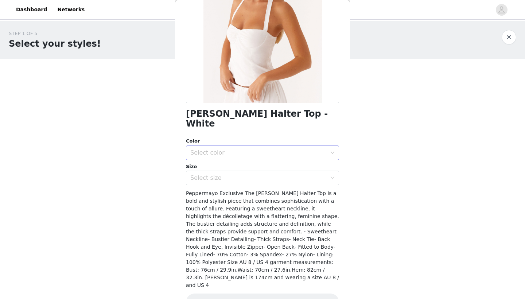
click at [237, 149] on div "Select color" at bounding box center [258, 152] width 136 height 7
click at [221, 155] on li "White" at bounding box center [262, 156] width 153 height 12
click at [216, 174] on div "Select size" at bounding box center [258, 177] width 136 height 7
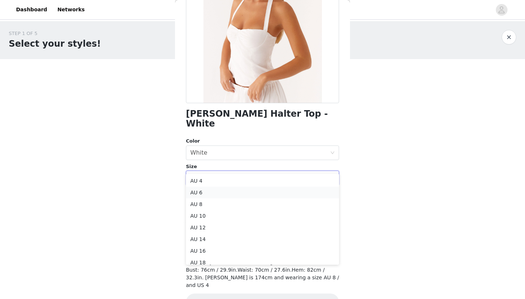
click at [209, 193] on li "AU 6" at bounding box center [262, 193] width 153 height 12
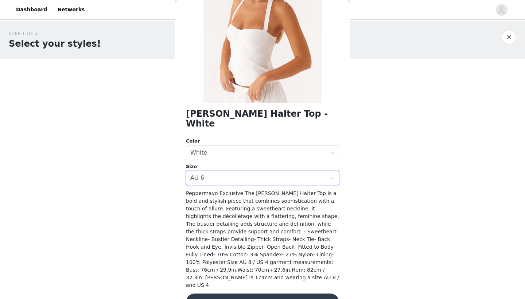
click at [251, 294] on button "Add Product" at bounding box center [262, 303] width 153 height 18
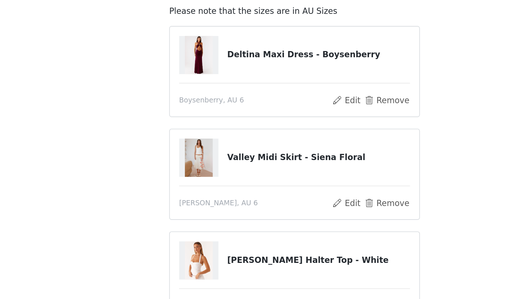
scroll to position [4, 0]
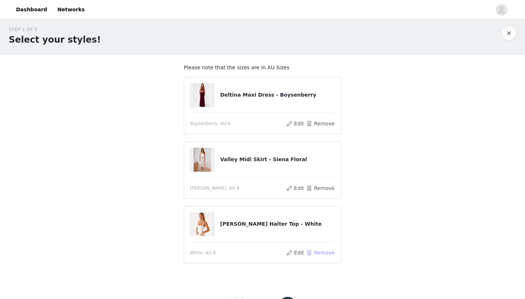
click at [311, 254] on button "Remove" at bounding box center [320, 252] width 29 height 9
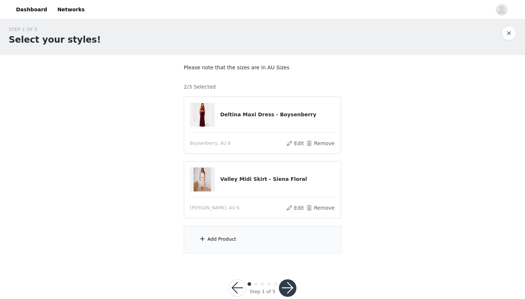
click at [250, 244] on div "Add Product" at bounding box center [263, 239] width 158 height 27
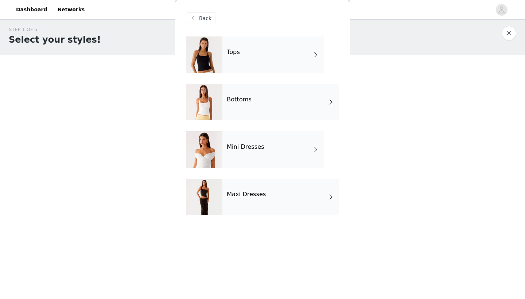
click at [264, 58] on div "Tops" at bounding box center [272, 54] width 101 height 36
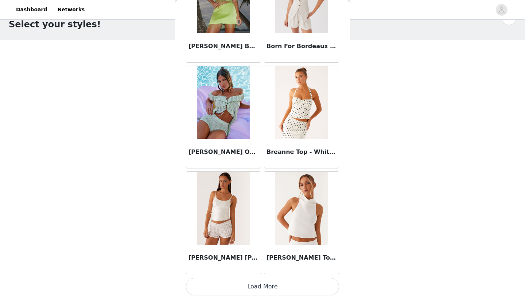
scroll to position [19, 0]
click at [268, 287] on button "Load More" at bounding box center [262, 287] width 153 height 18
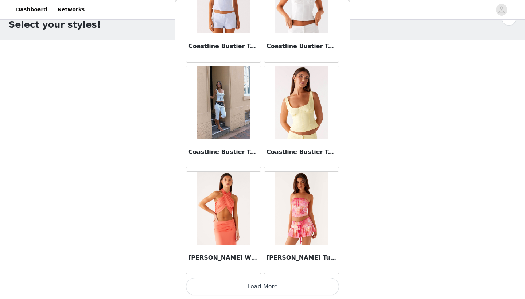
click at [277, 289] on button "Load More" at bounding box center [262, 287] width 153 height 18
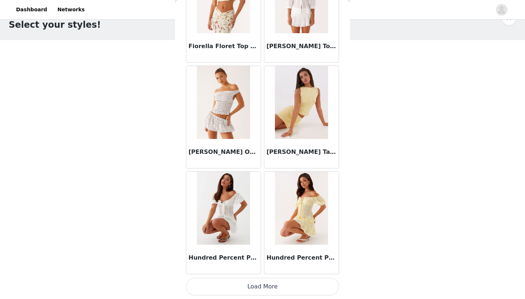
click at [275, 287] on button "Load More" at bounding box center [262, 287] width 153 height 18
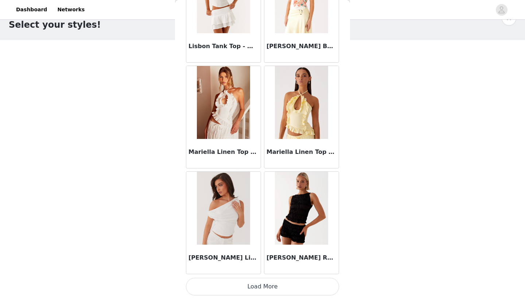
scroll to position [12, 0]
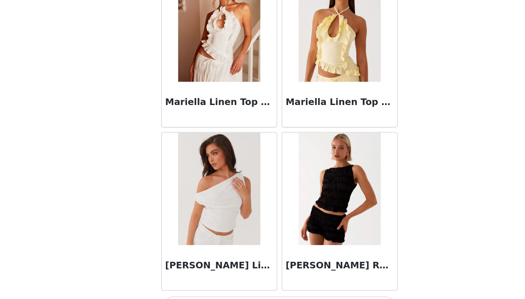
click at [189, 253] on h3 "[PERSON_NAME] Linen One Shoulder Top - White" at bounding box center [224, 257] width 70 height 9
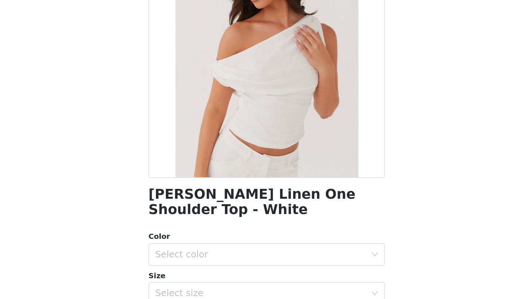
scroll to position [19, 0]
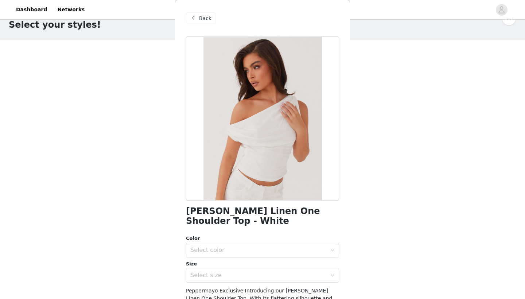
click at [204, 19] on span "Back" at bounding box center [205, 19] width 12 height 8
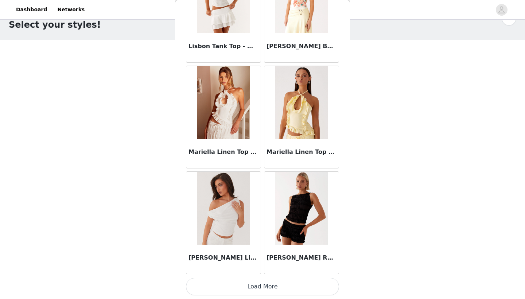
click at [261, 282] on button "Load More" at bounding box center [262, 287] width 153 height 18
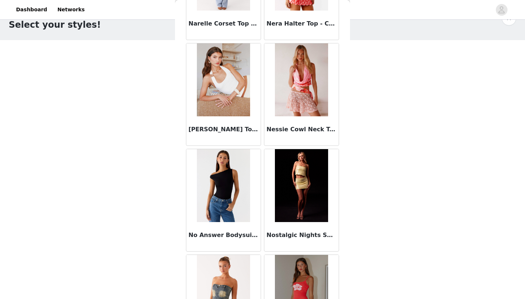
scroll to position [4753, 0]
click at [225, 84] on img at bounding box center [223, 79] width 53 height 73
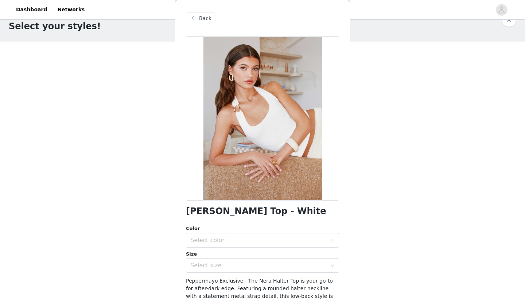
scroll to position [18, 0]
click at [202, 22] on span "Back" at bounding box center [205, 19] width 12 height 8
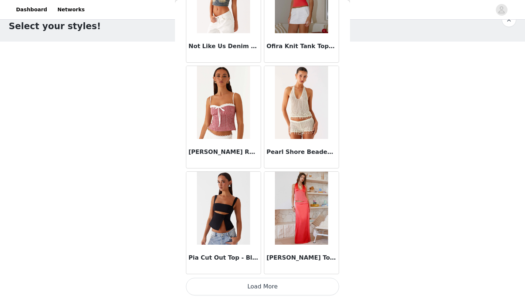
click at [272, 288] on button "Load More" at bounding box center [262, 287] width 153 height 18
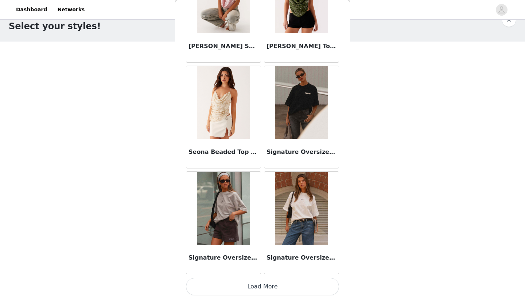
scroll to position [18, 0]
click at [272, 286] on button "Load More" at bounding box center [262, 287] width 153 height 18
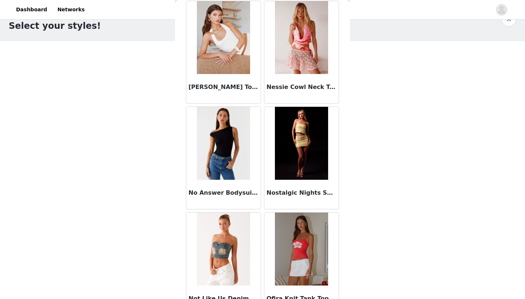
scroll to position [4798, 0]
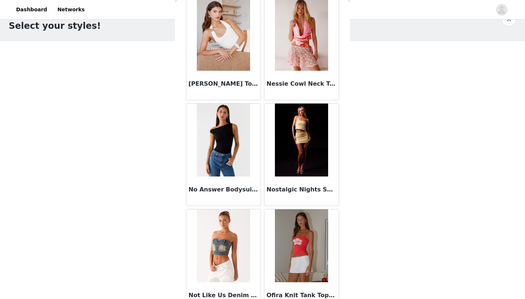
click at [242, 86] on h3 "[PERSON_NAME] Top - White" at bounding box center [224, 83] width 70 height 9
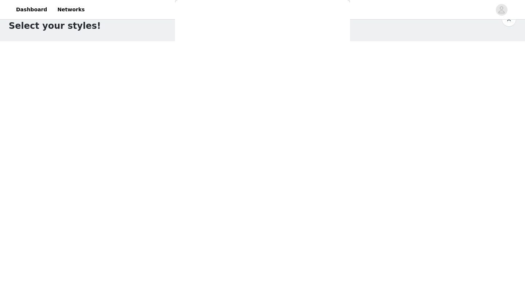
scroll to position [90, 0]
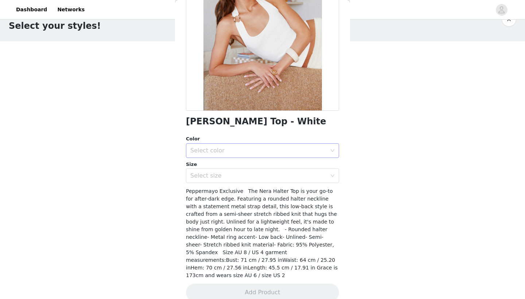
click at [275, 147] on div "Select color" at bounding box center [258, 150] width 136 height 7
click at [246, 160] on li "White" at bounding box center [262, 164] width 153 height 12
click at [238, 172] on div "Select size" at bounding box center [258, 175] width 136 height 7
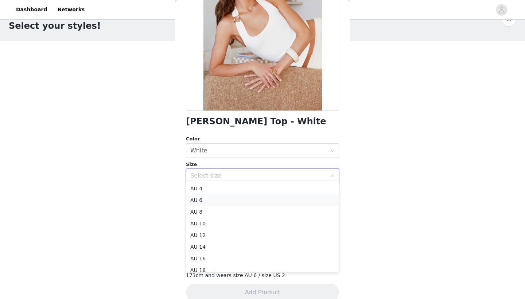
click at [216, 204] on li "AU 6" at bounding box center [262, 200] width 153 height 12
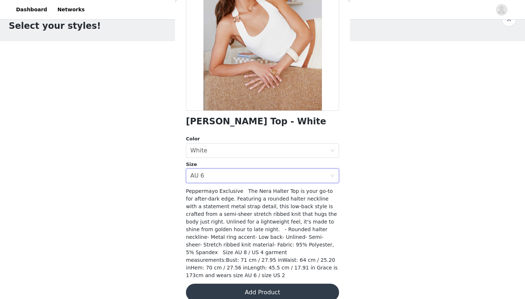
click at [264, 287] on button "Add Product" at bounding box center [262, 293] width 153 height 18
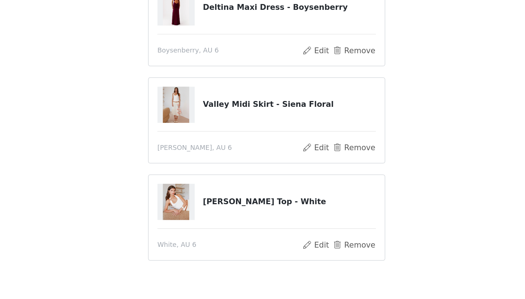
scroll to position [36, 0]
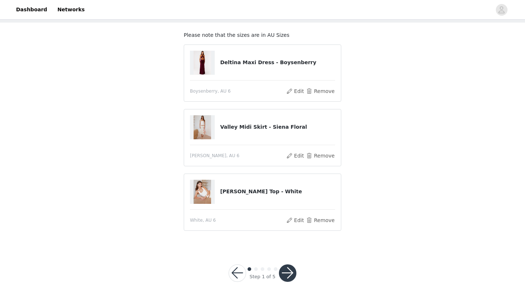
click at [292, 271] on button "button" at bounding box center [288, 273] width 18 height 18
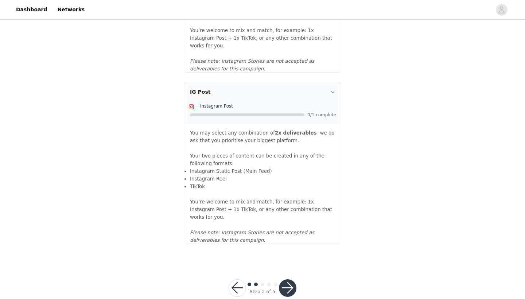
scroll to position [777, 0]
click at [287, 280] on button "button" at bounding box center [288, 289] width 18 height 18
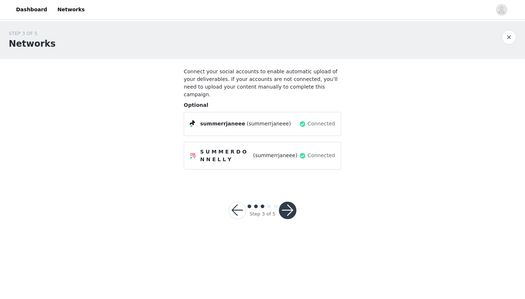
click at [289, 202] on button "button" at bounding box center [288, 211] width 18 height 18
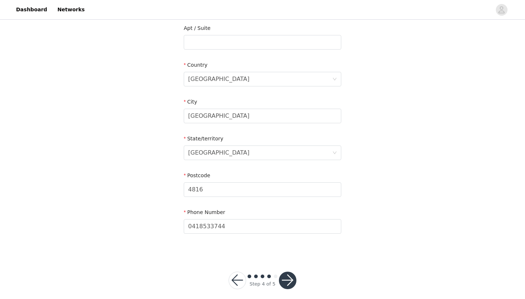
scroll to position [229, 0]
click at [287, 272] on button "button" at bounding box center [288, 281] width 18 height 18
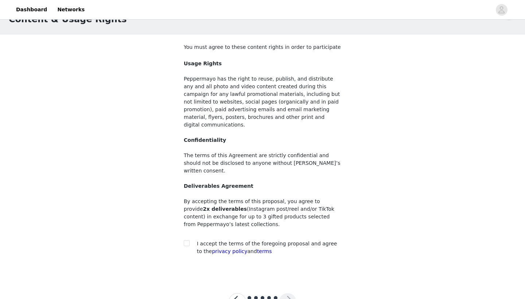
scroll to position [25, 0]
click at [188, 221] on div "You must agree to these content rights in order to participate Usage Rights Pep…" at bounding box center [263, 150] width 158 height 215
click at [188, 240] on input "checkbox" at bounding box center [186, 242] width 5 height 5
checkbox input "true"
click at [284, 292] on button "button" at bounding box center [288, 301] width 18 height 18
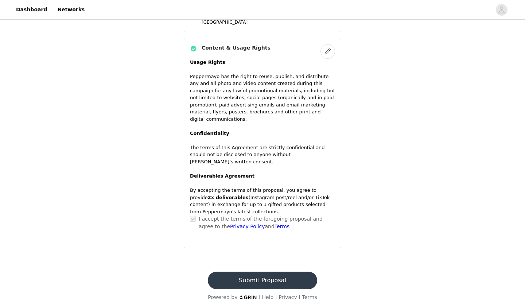
click at [272, 272] on button "Submit Proposal" at bounding box center [262, 281] width 109 height 18
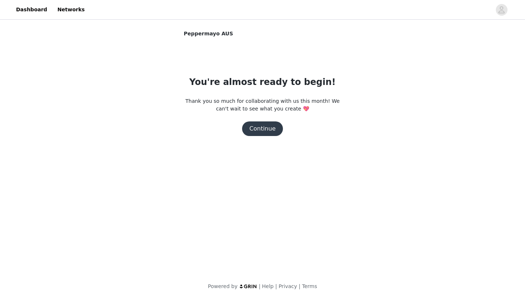
click at [265, 128] on button "Continue" at bounding box center [262, 128] width 41 height 15
